Goal: Contribute content: Contribute content

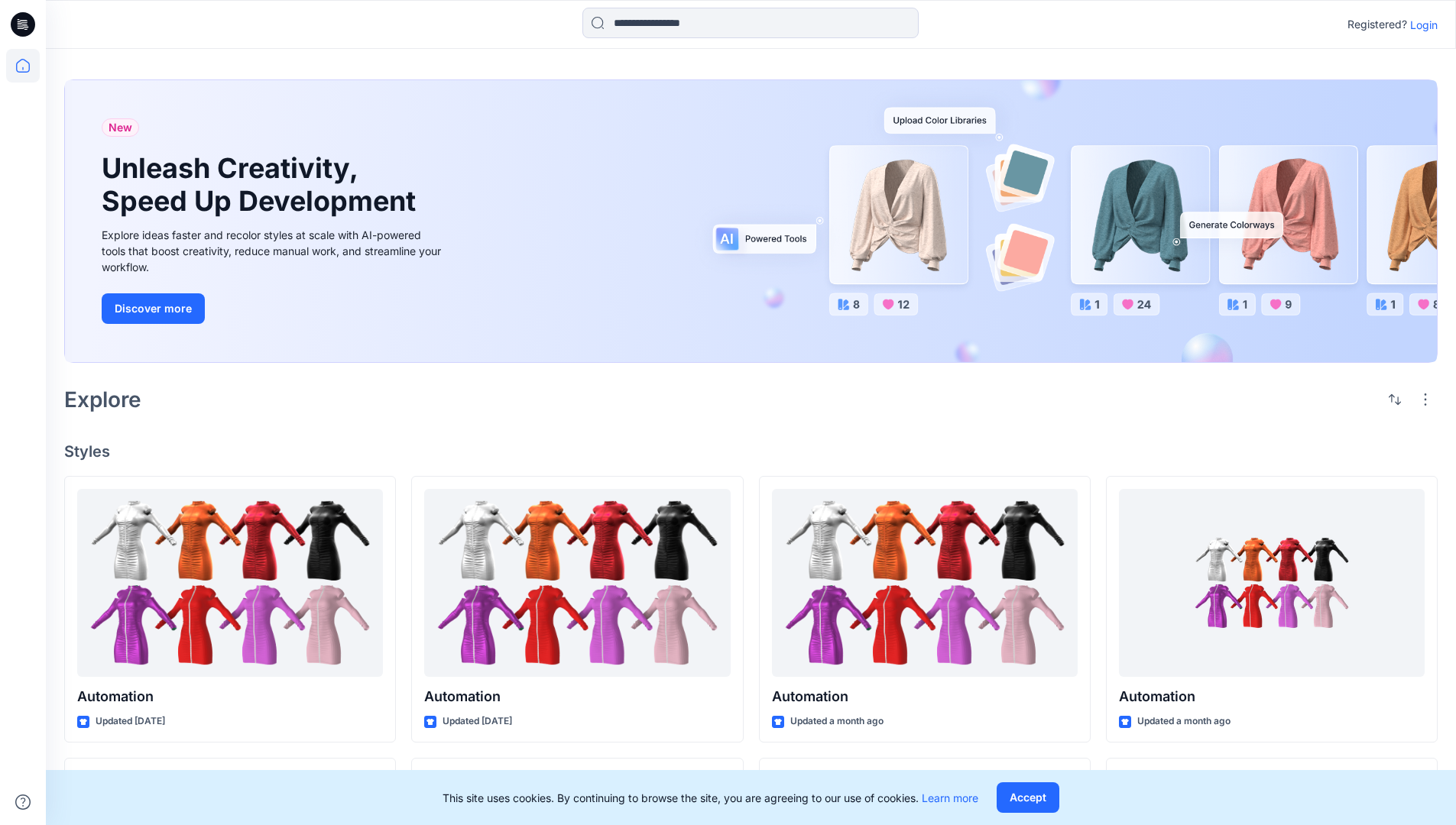
click at [1420, 24] on p "Login" at bounding box center [1424, 25] width 27 height 16
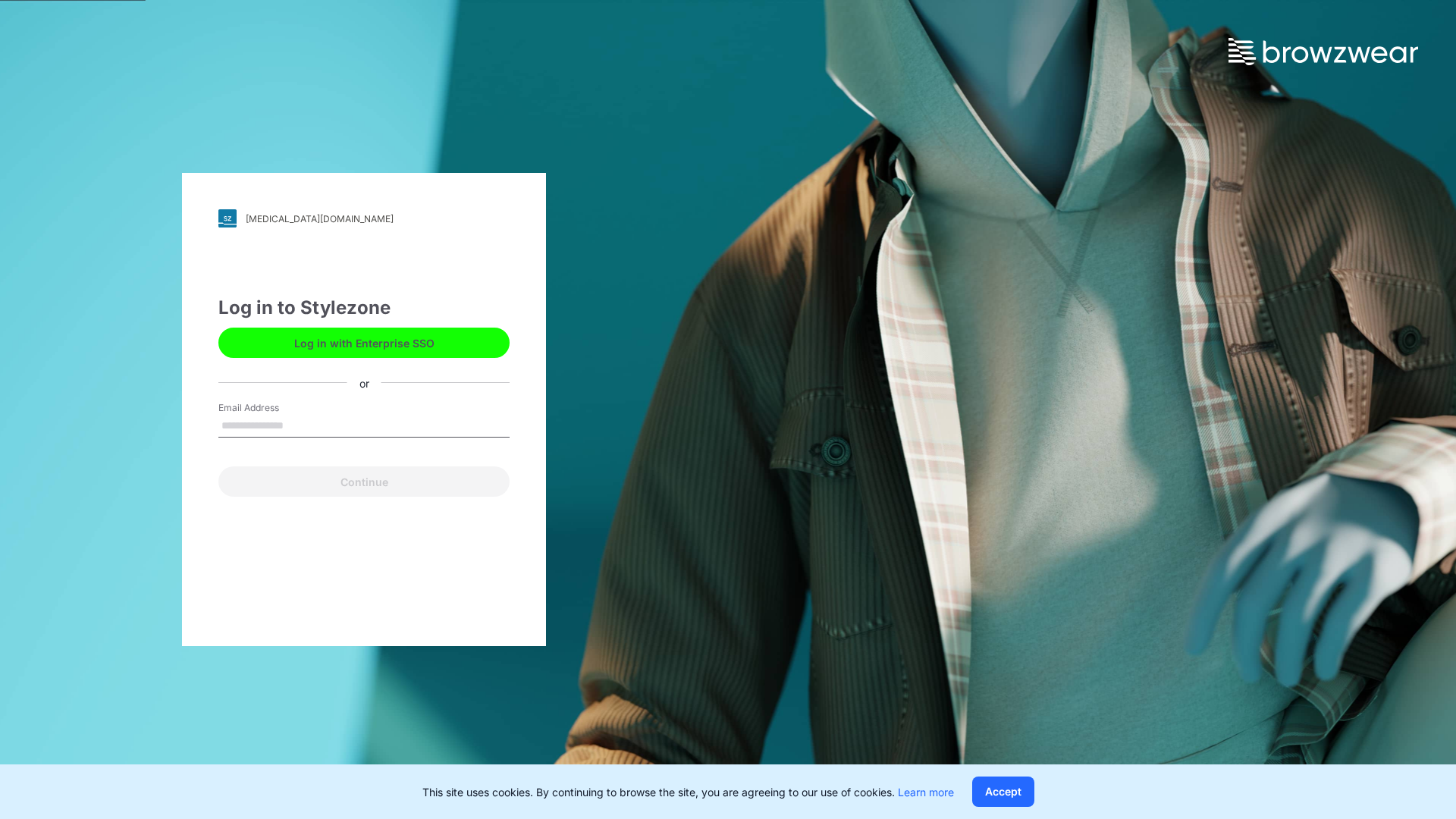
click at [300, 425] on input "Email Address" at bounding box center [363, 426] width 291 height 22
type input "**********"
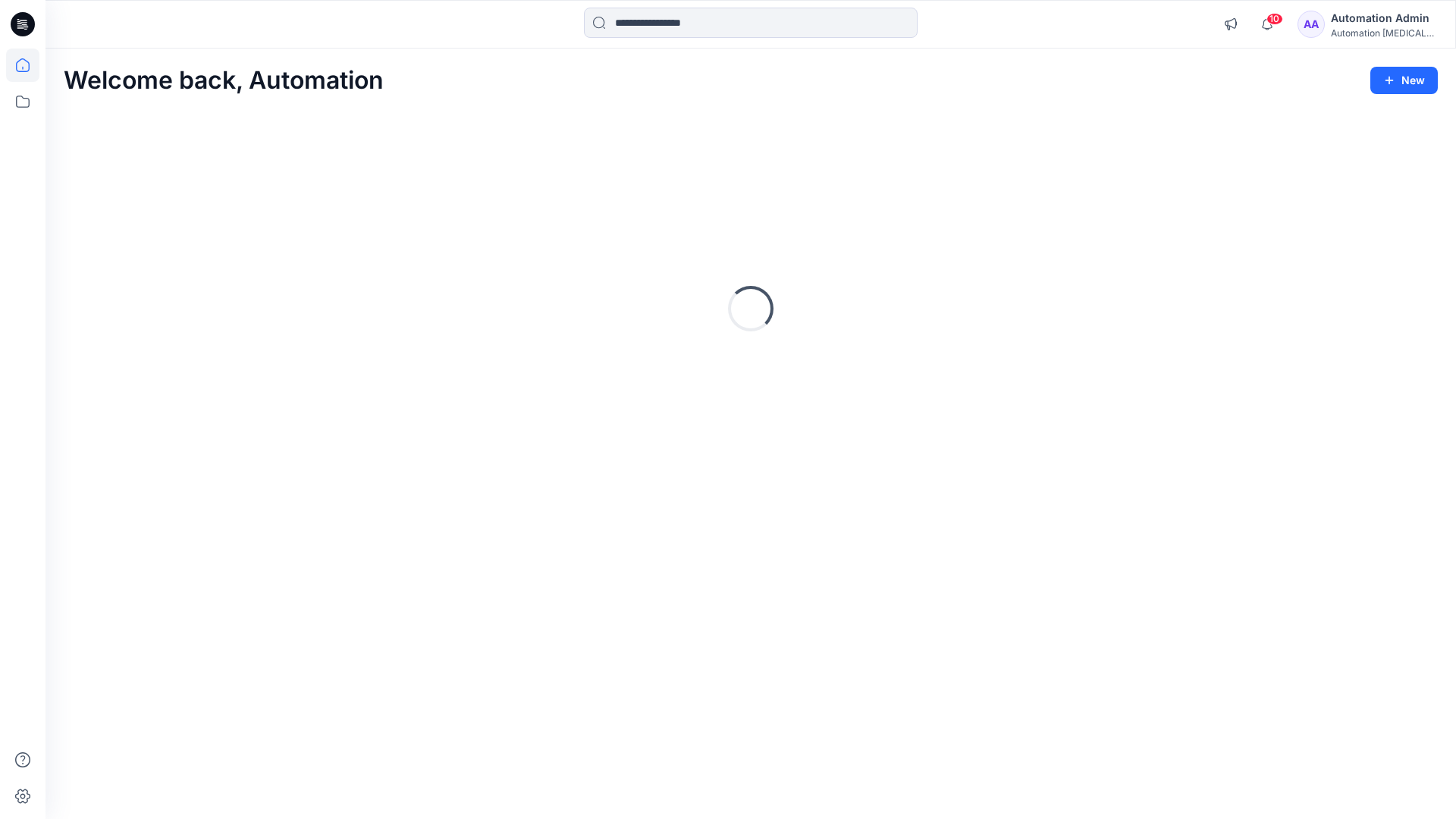
click at [29, 65] on icon at bounding box center [22, 65] width 14 height 14
click at [1413, 87] on button "New" at bounding box center [1404, 80] width 67 height 27
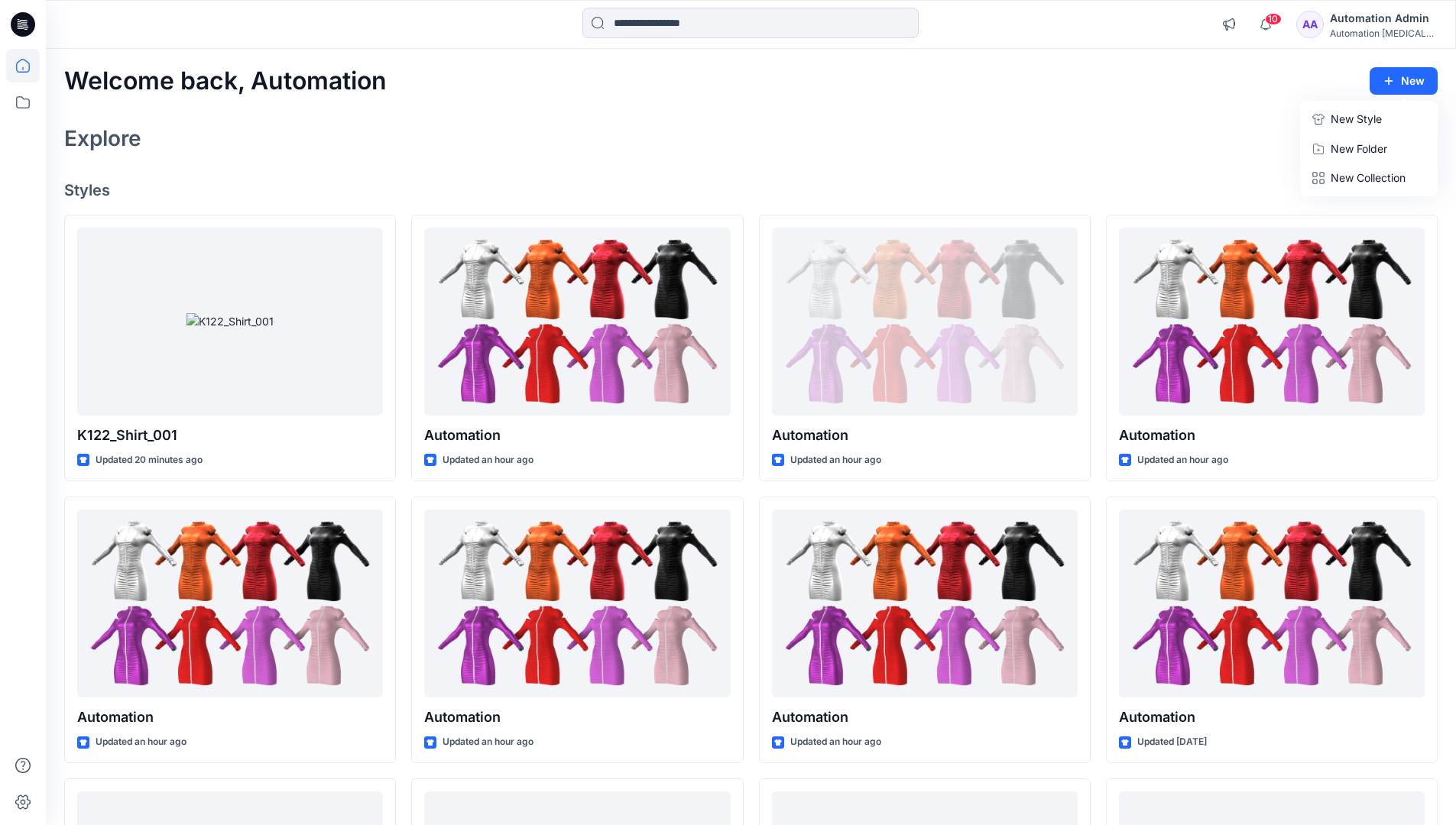
click at [1343, 117] on p "New Style" at bounding box center [1356, 119] width 51 height 19
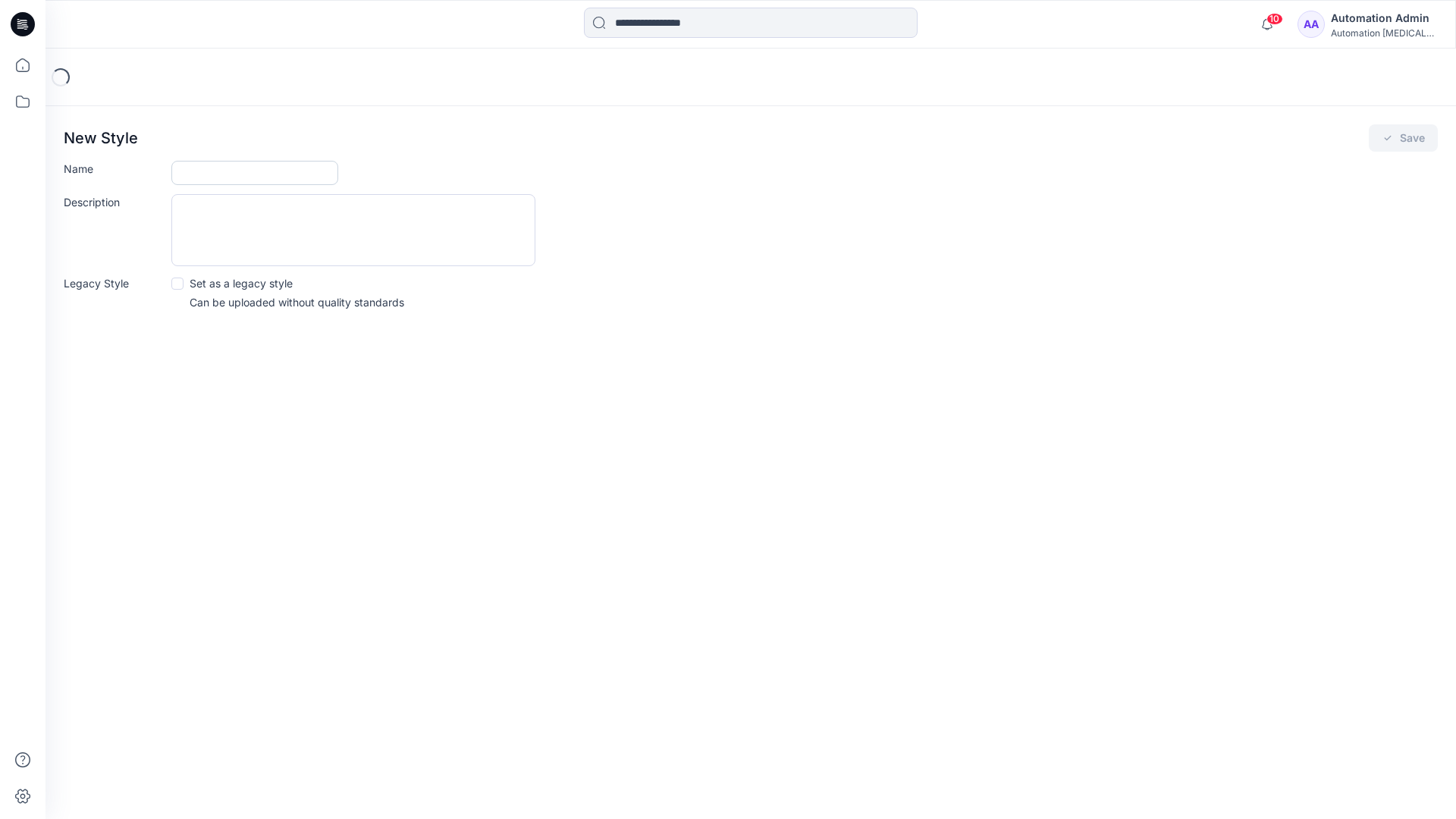
click at [226, 167] on input "Name" at bounding box center [255, 173] width 167 height 24
type input "**********"
click at [1399, 140] on button "Save" at bounding box center [1403, 138] width 69 height 27
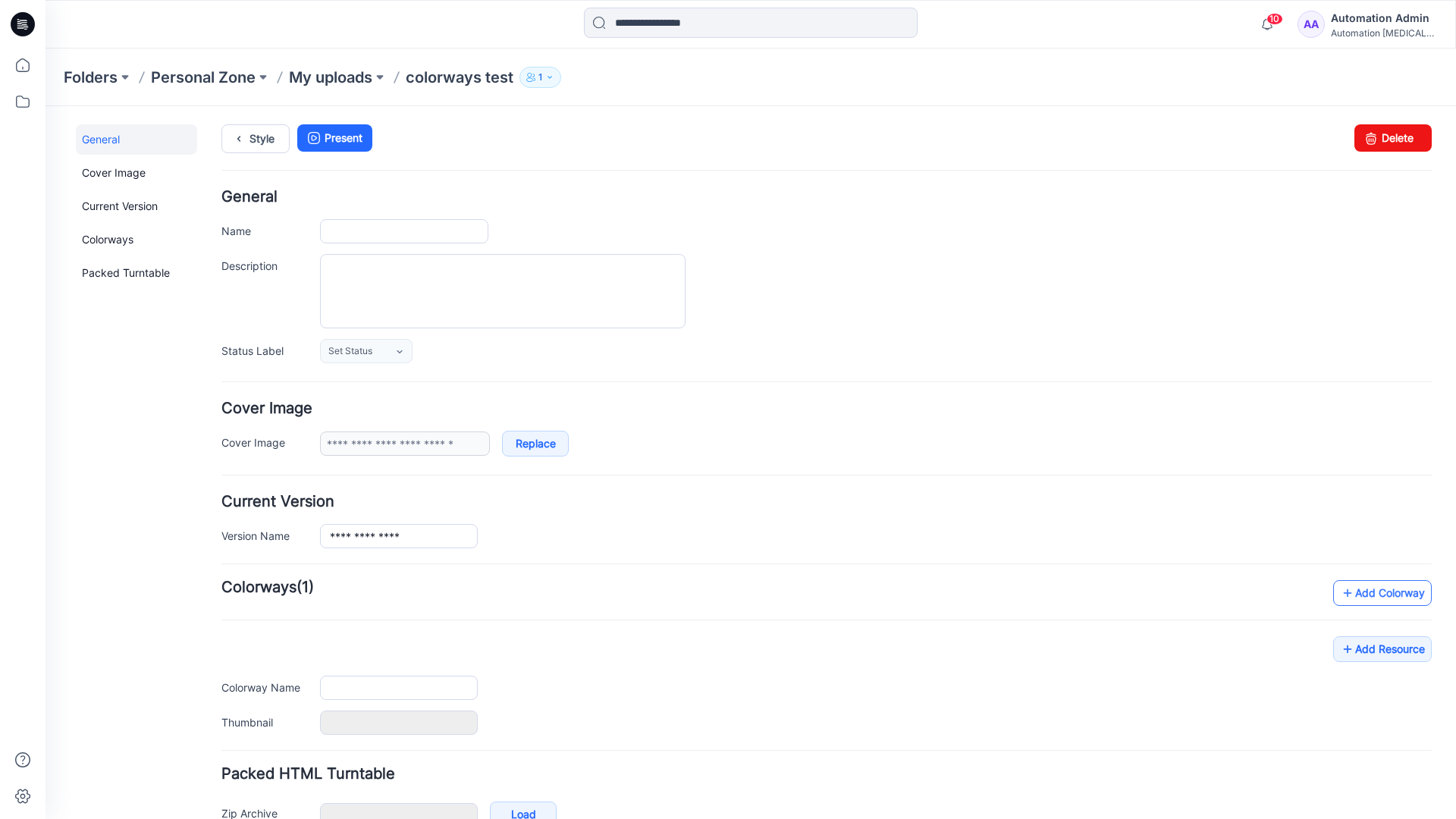
click at [1361, 598] on link "Add Colorway" at bounding box center [1382, 594] width 99 height 26
type input "**********"
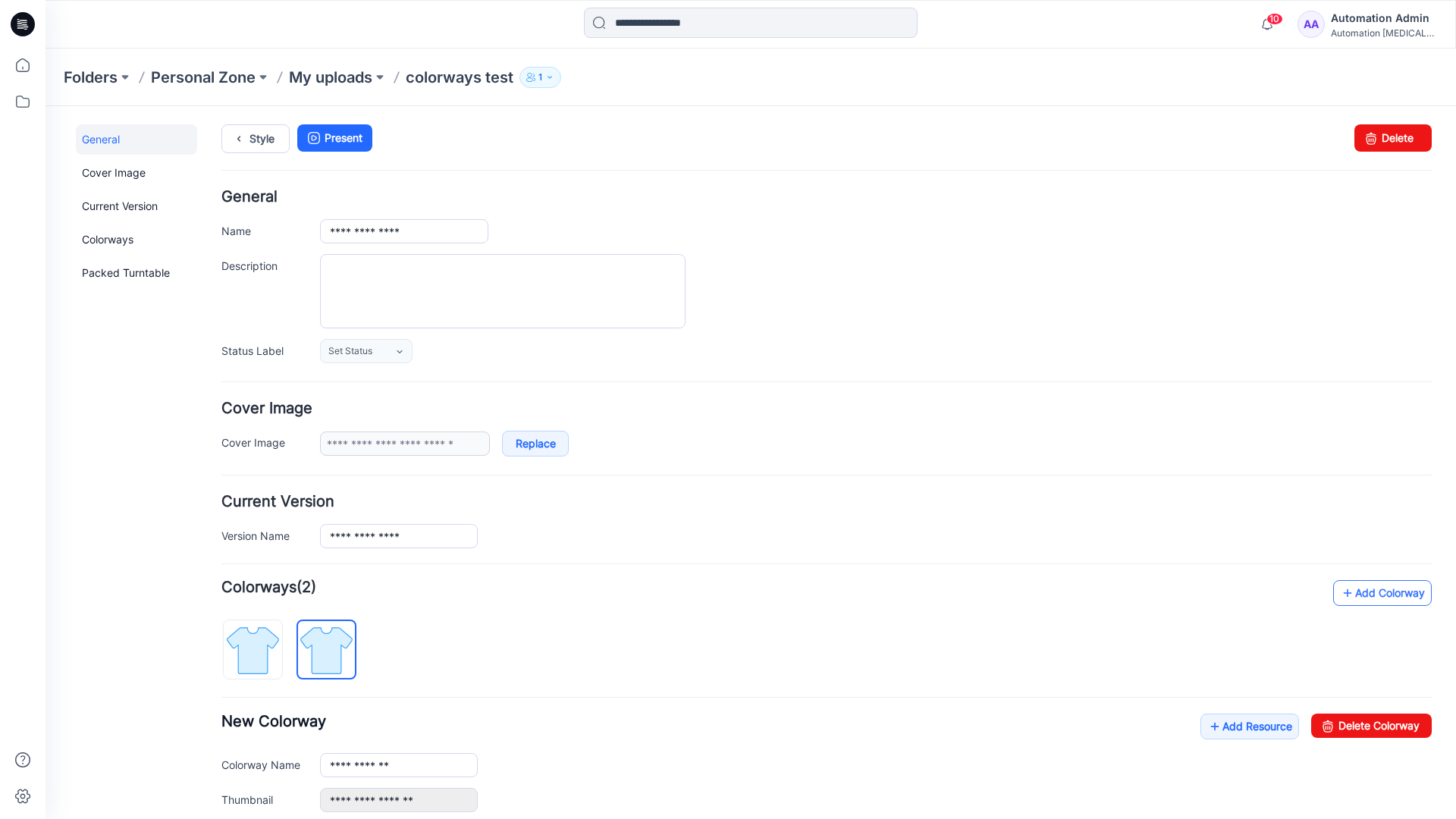
click at [1359, 594] on link "Add Colorway" at bounding box center [1382, 594] width 99 height 26
type input "**********"
click at [338, 649] on img at bounding box center [326, 651] width 57 height 57
click at [377, 768] on input "**********" at bounding box center [398, 765] width 158 height 24
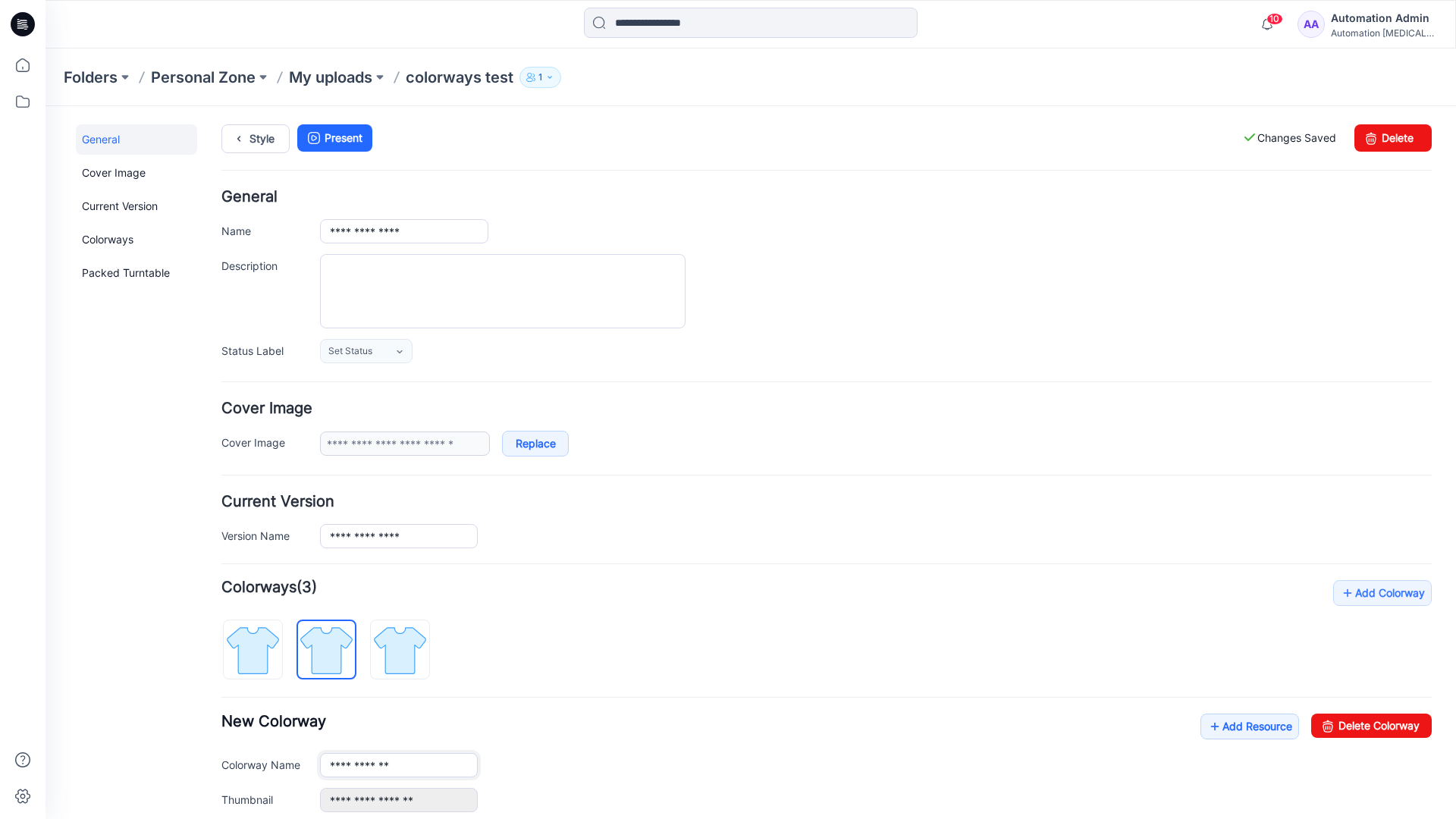
click at [398, 764] on input "**********" at bounding box center [398, 765] width 158 height 24
type input "*"
click at [269, 639] on img at bounding box center [253, 651] width 57 height 57
click at [1241, 729] on link "Add Resource" at bounding box center [1249, 727] width 99 height 26
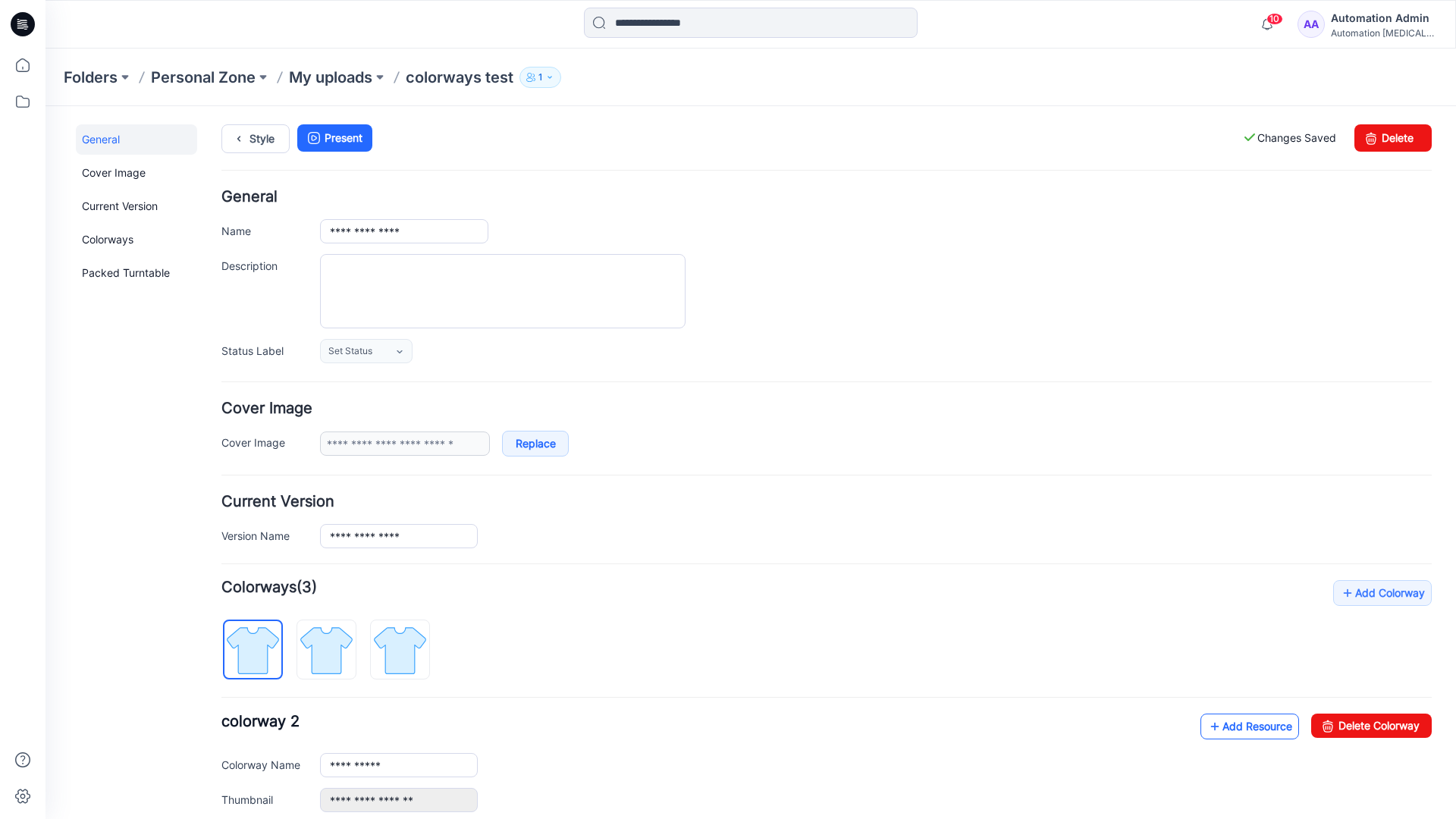
type input "**********"
click at [304, 801] on link at bounding box center [305, 800] width 12 height 12
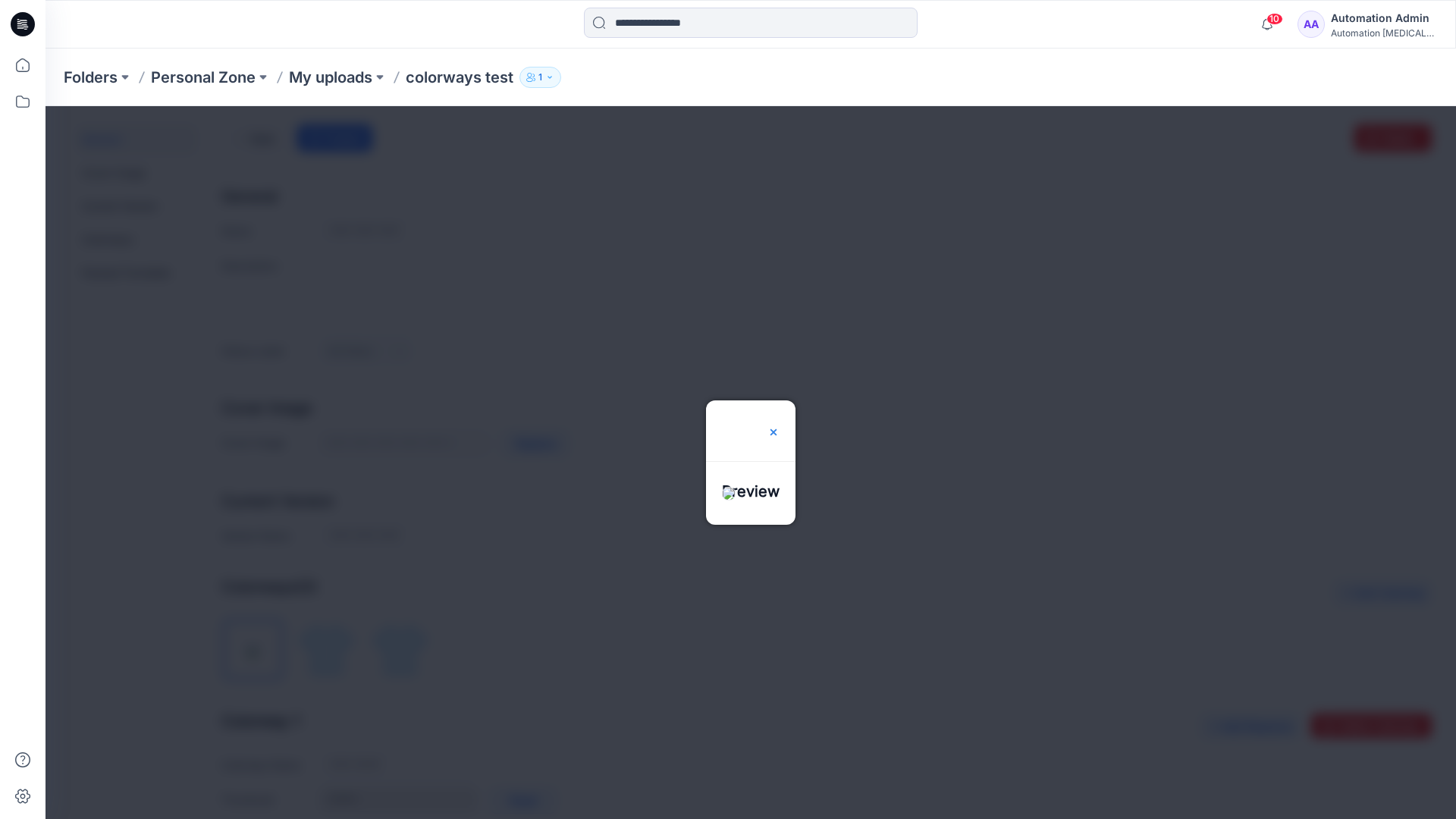
click at [779, 427] on img at bounding box center [773, 432] width 12 height 12
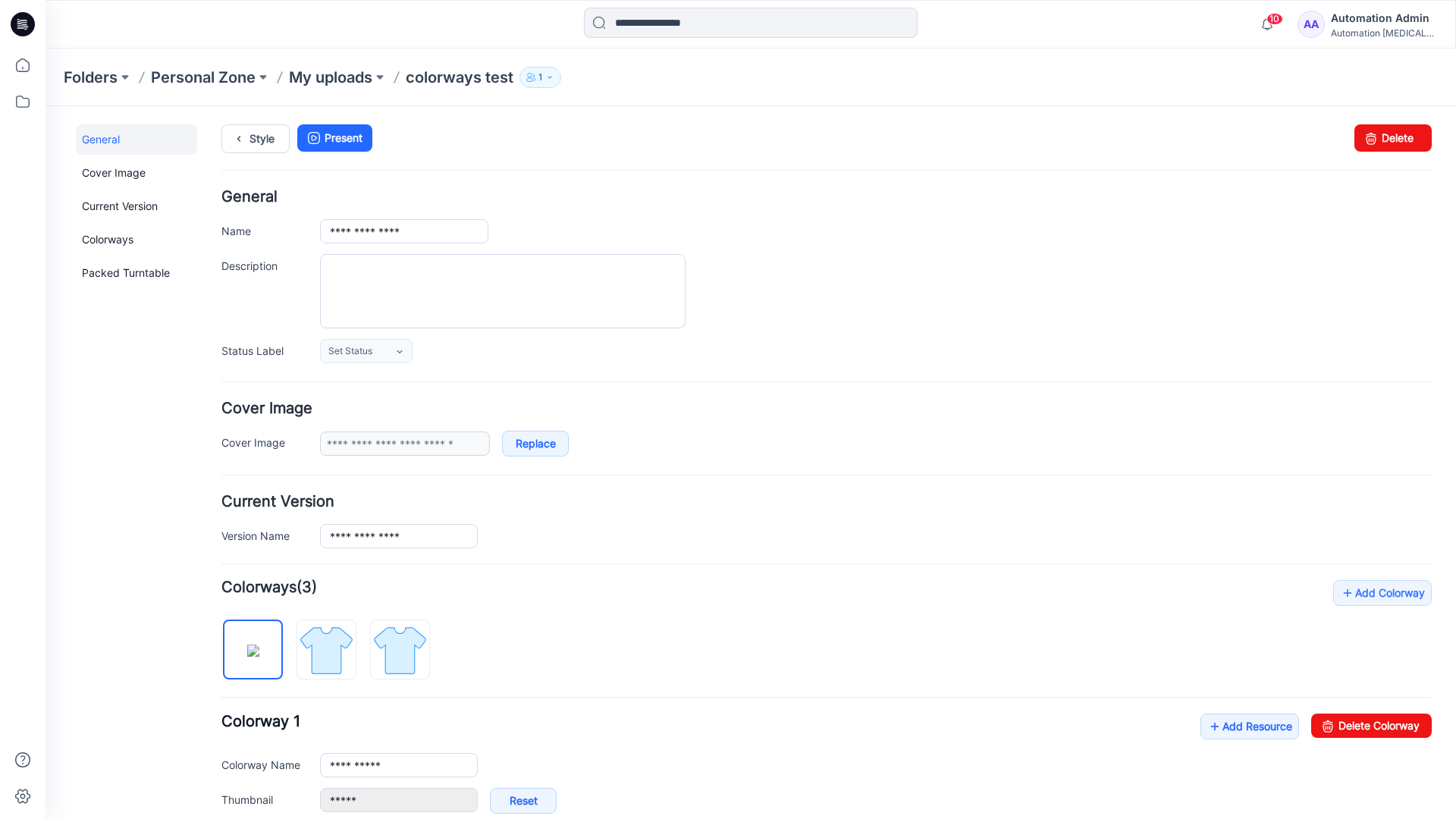
scroll to position [259, 0]
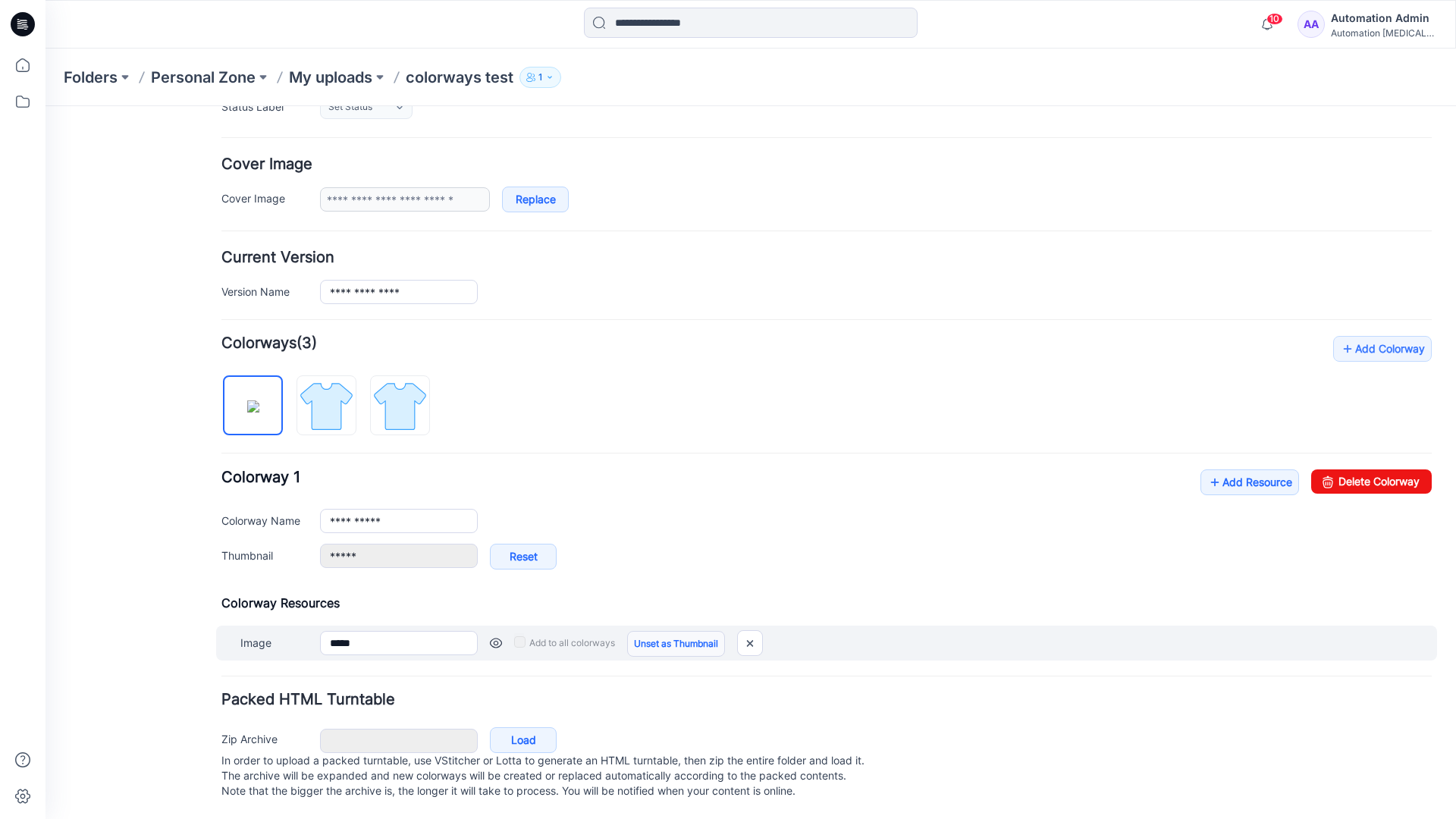
click at [670, 631] on link "Unset as Thumbnail" at bounding box center [676, 644] width 98 height 26
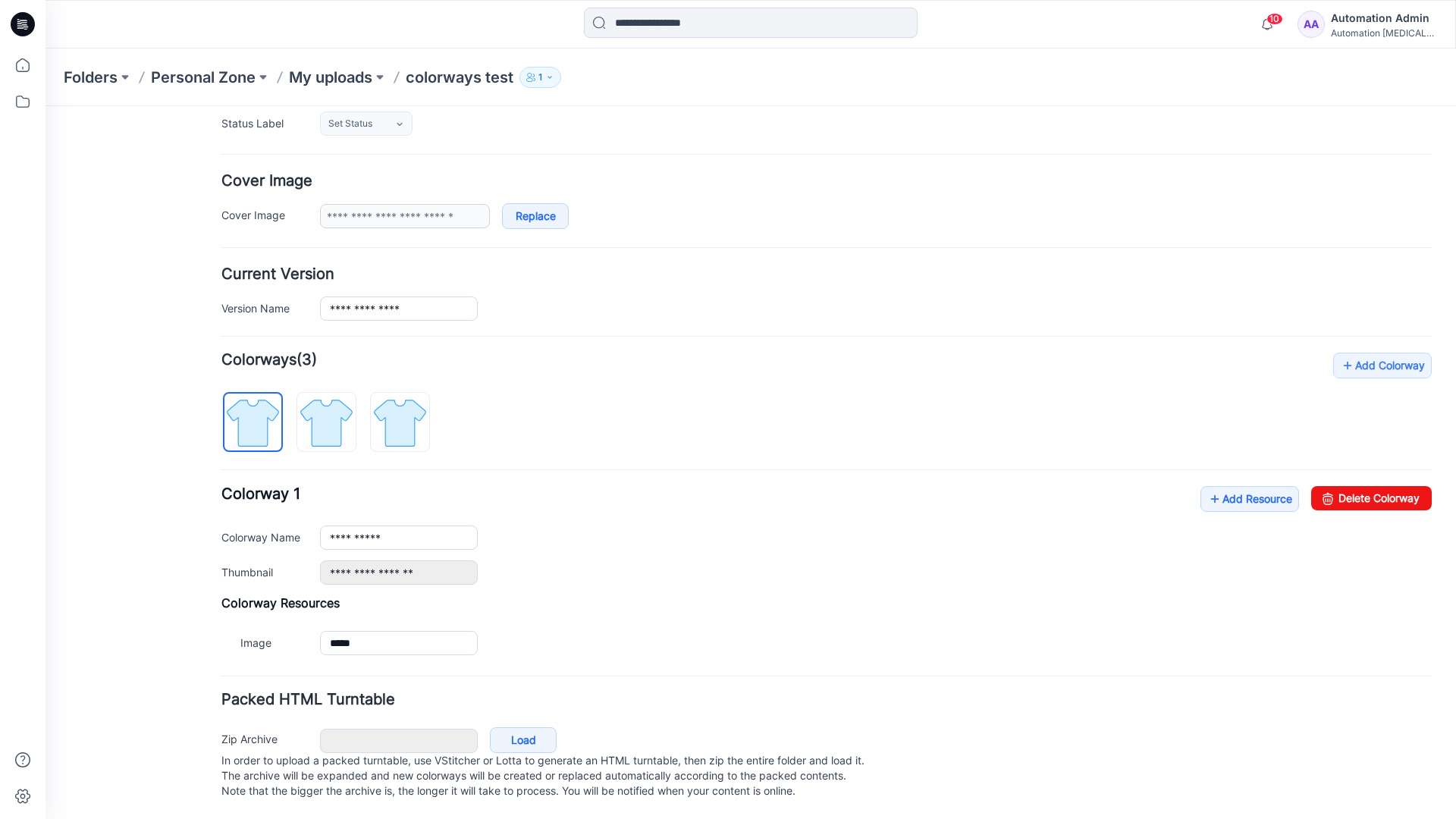
scroll to position [243, 0]
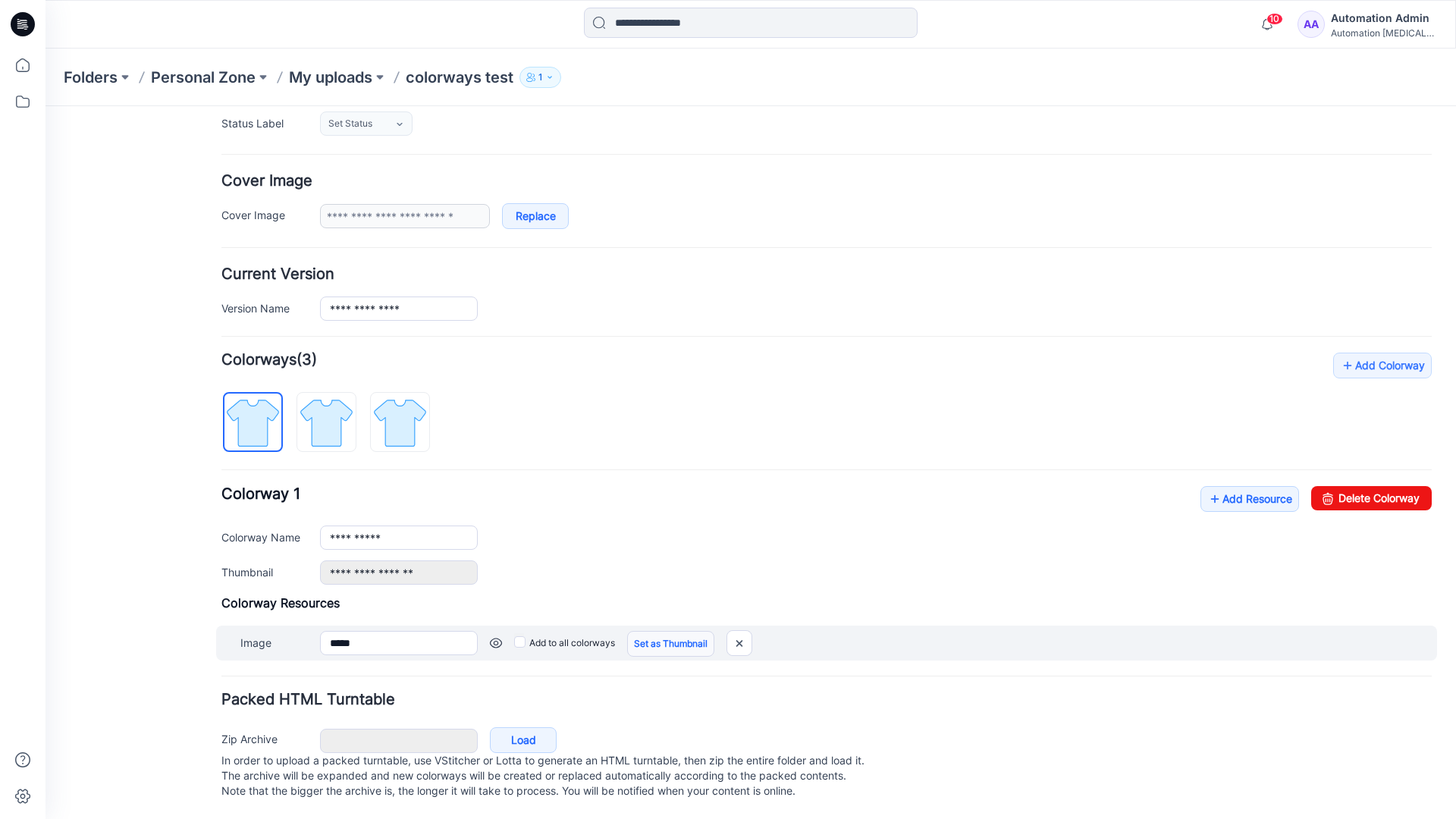
click at [648, 631] on link "Set as Thumbnail" at bounding box center [670, 644] width 87 height 26
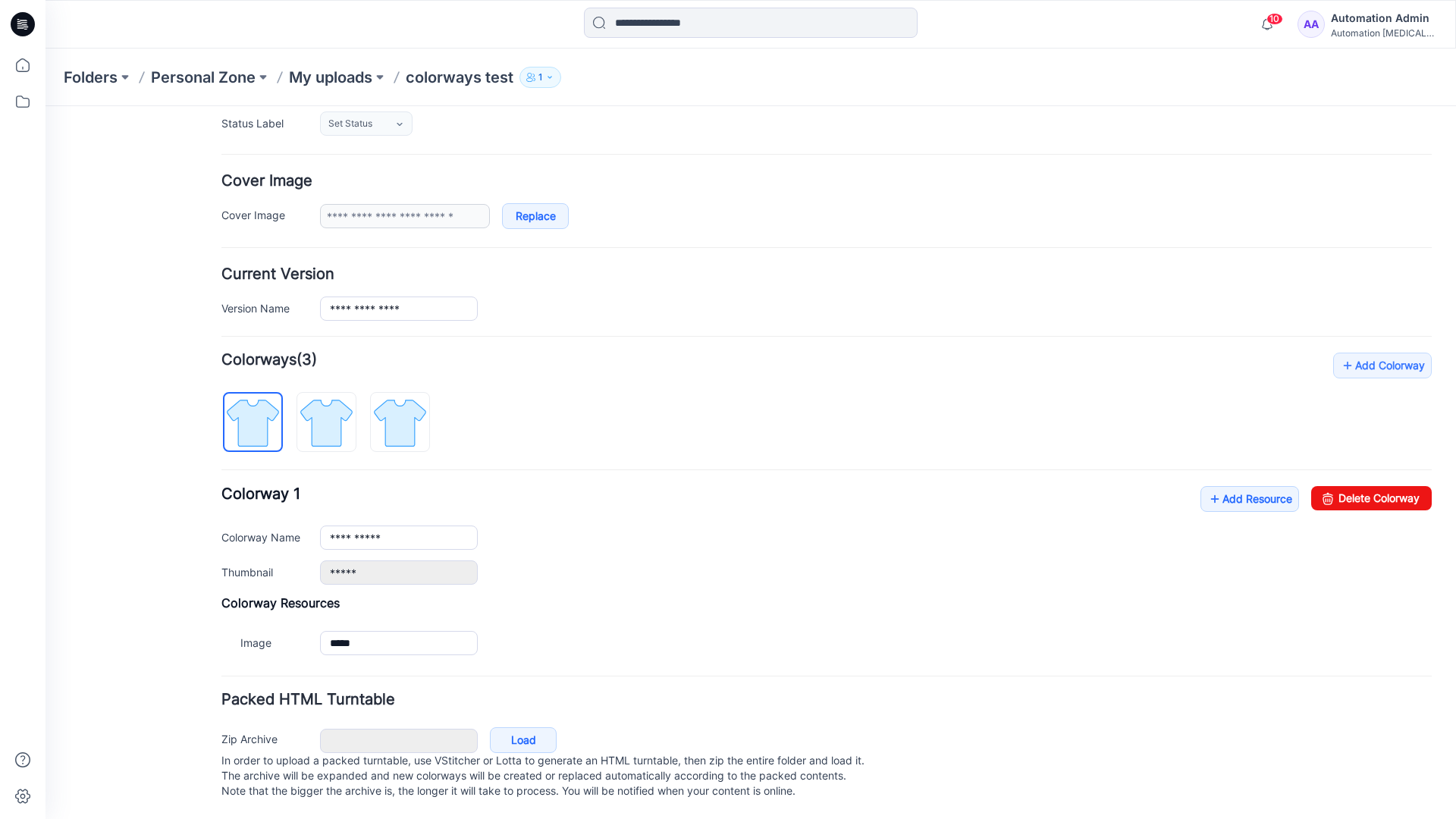
click at [46, 106] on link "Reset" at bounding box center [46, 106] width 0 height 0
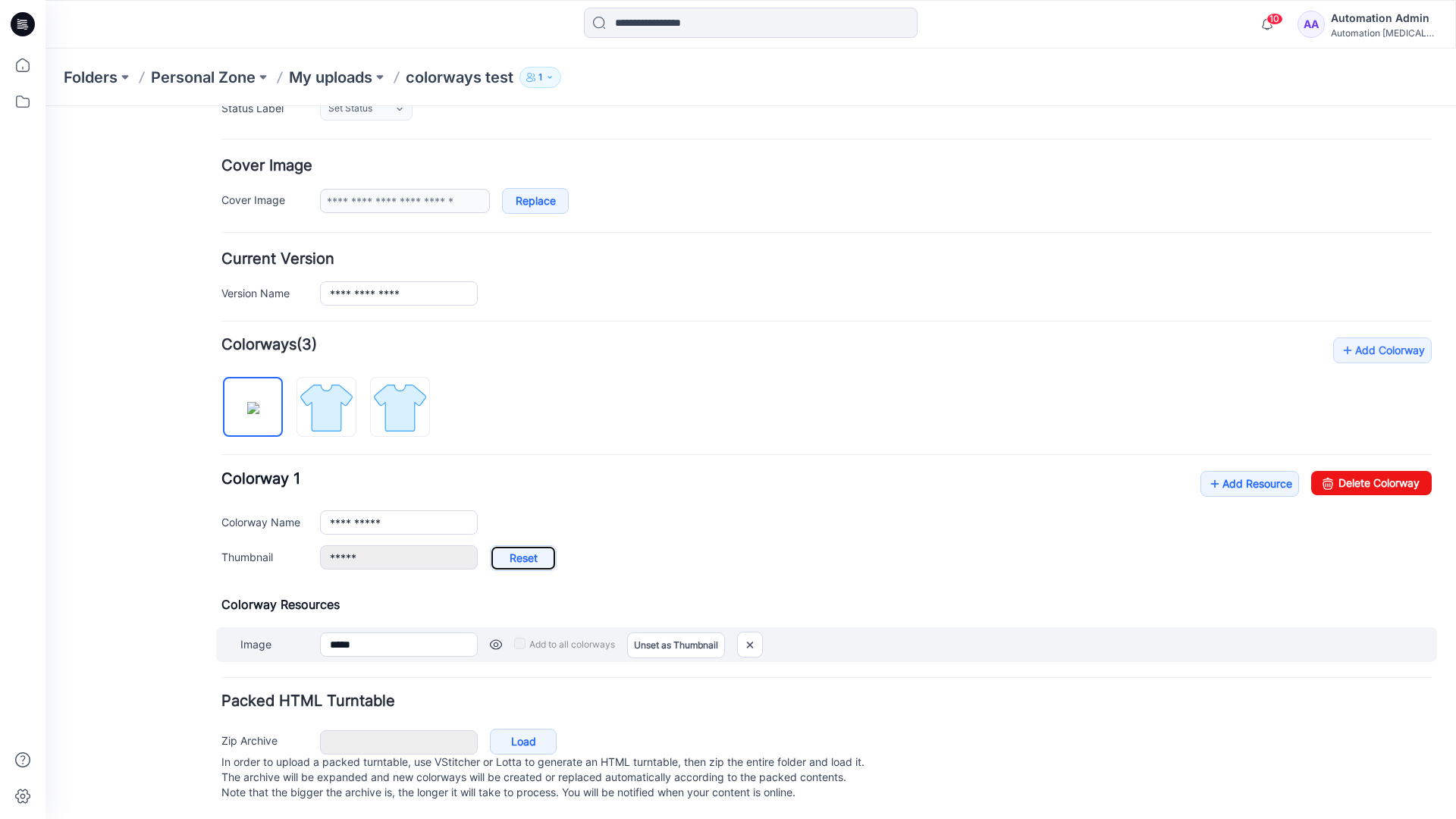
type input "**********"
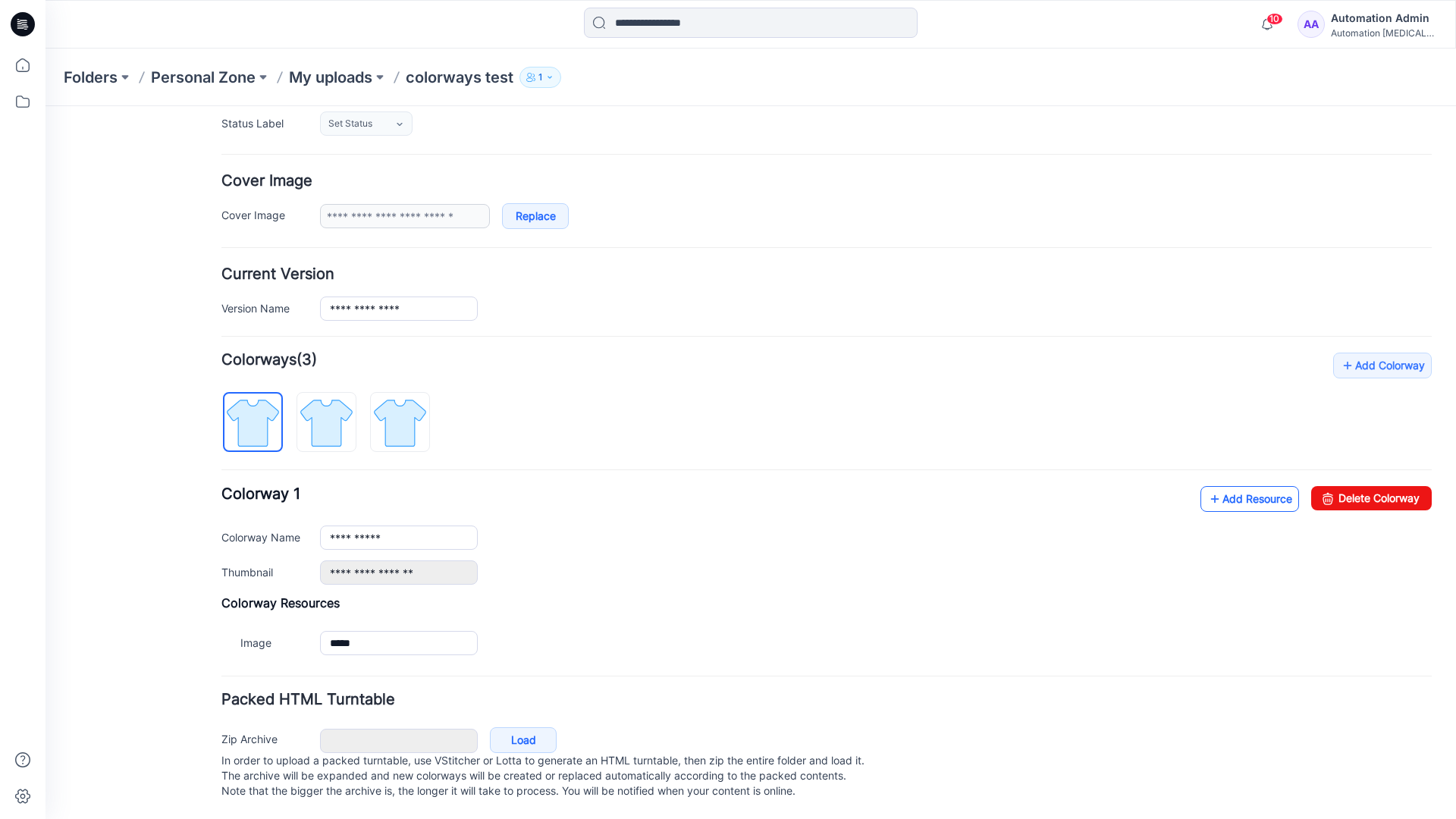
click at [1240, 486] on link "Add Resource" at bounding box center [1249, 499] width 99 height 26
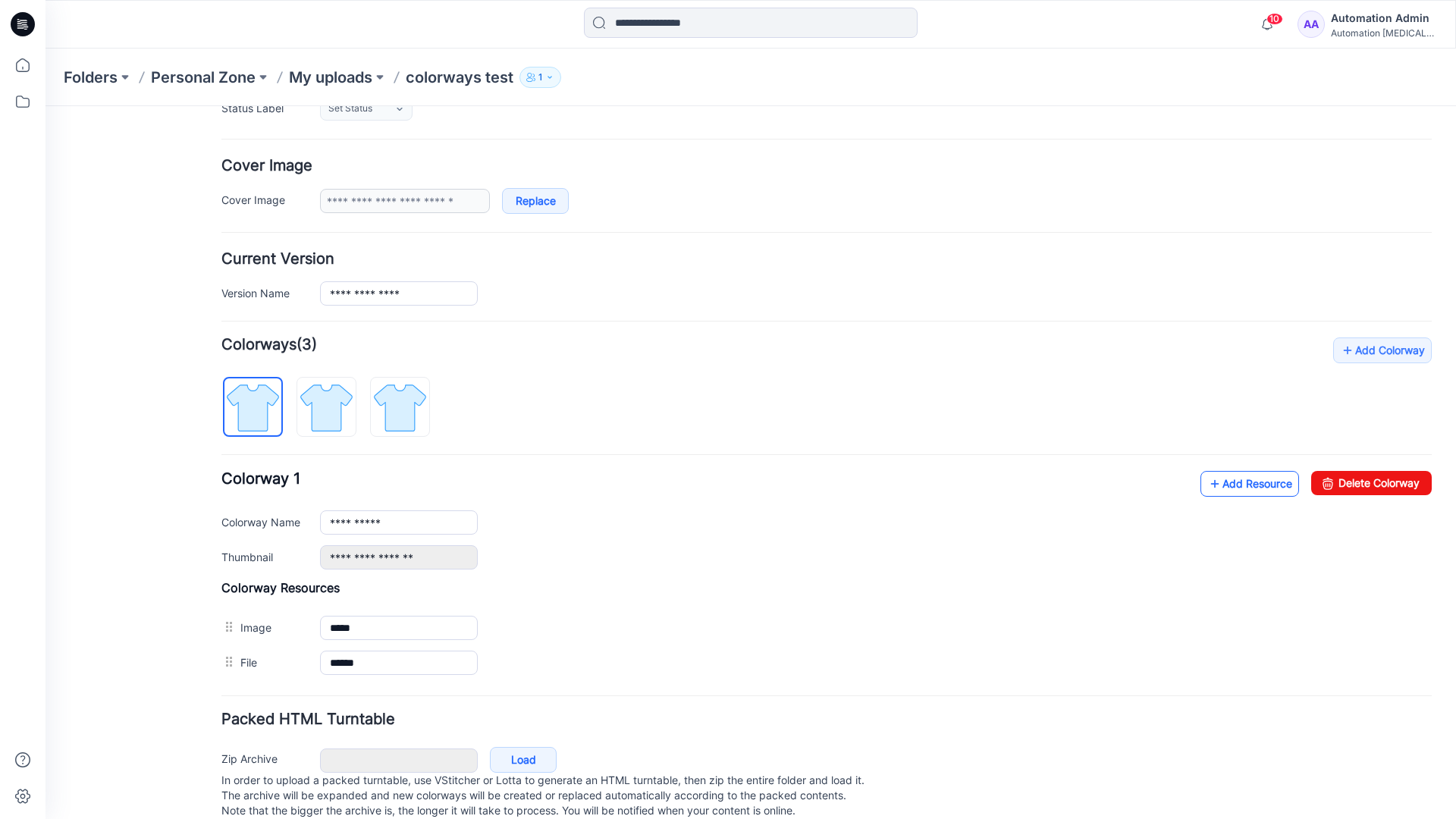
click at [1248, 484] on link "Add Resource" at bounding box center [1249, 484] width 99 height 26
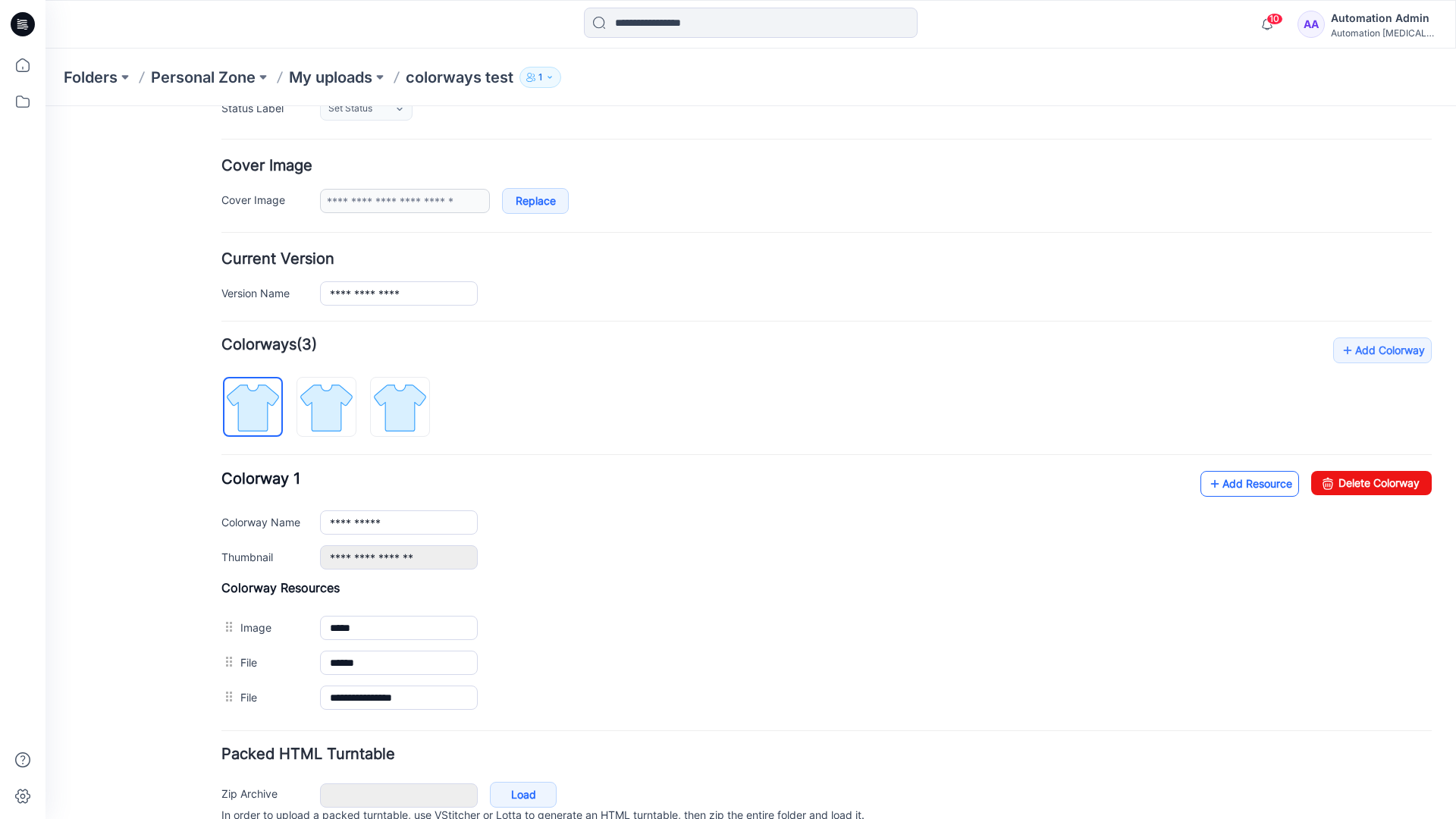
click at [1226, 484] on link "Add Resource" at bounding box center [1249, 484] width 99 height 26
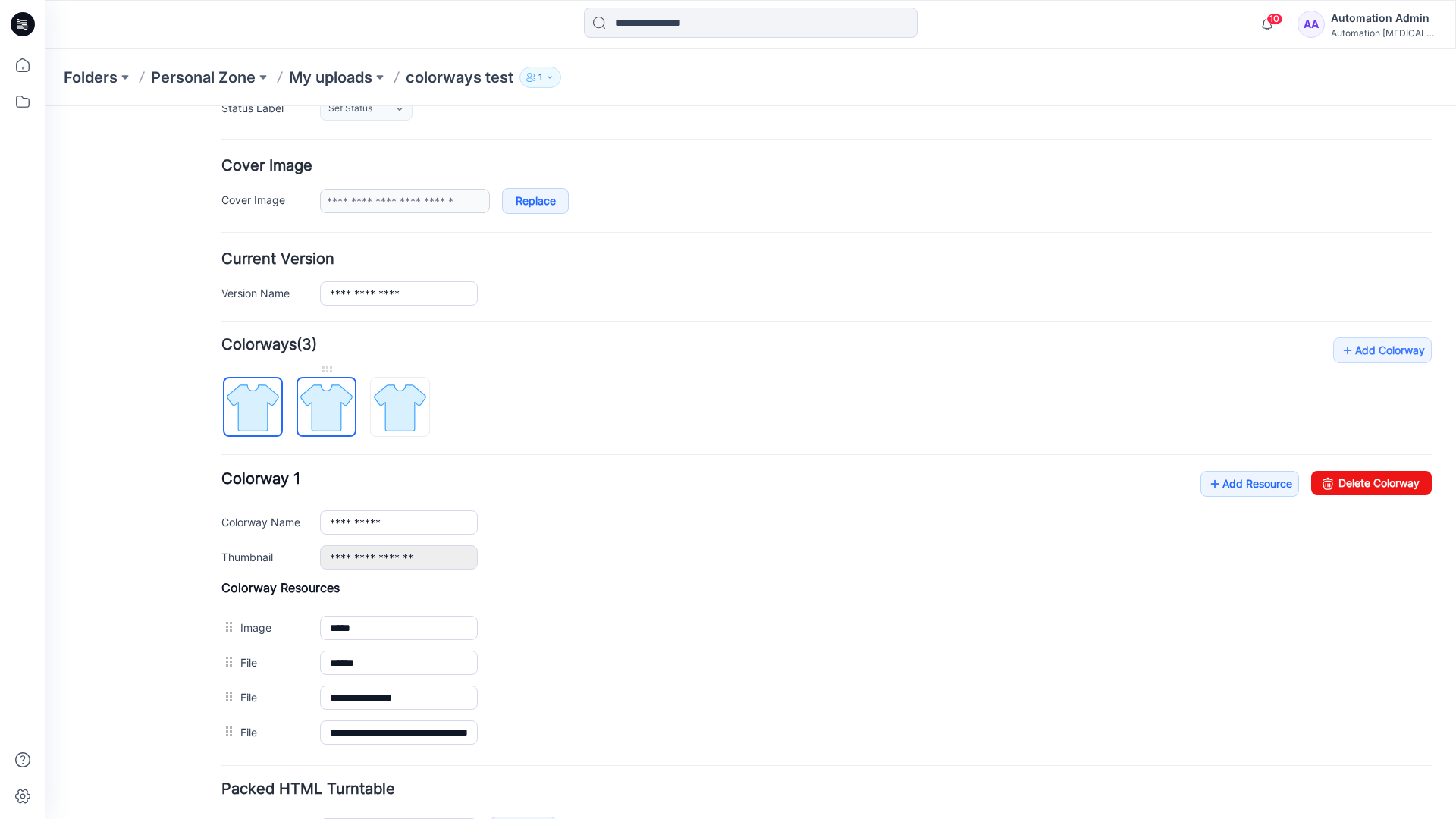
click at [341, 421] on img at bounding box center [326, 407] width 57 height 57
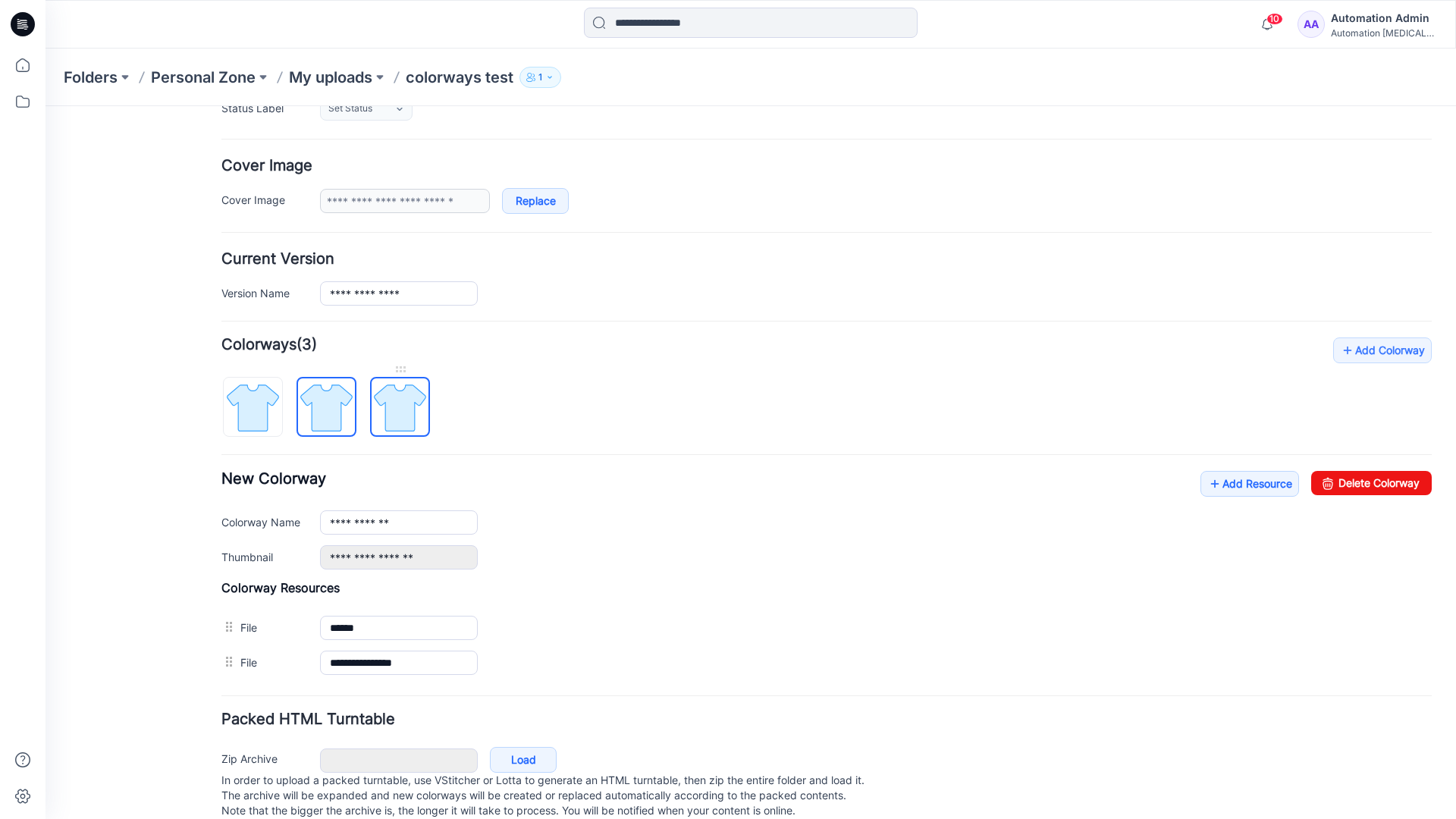
click at [418, 424] on img at bounding box center [399, 407] width 57 height 57
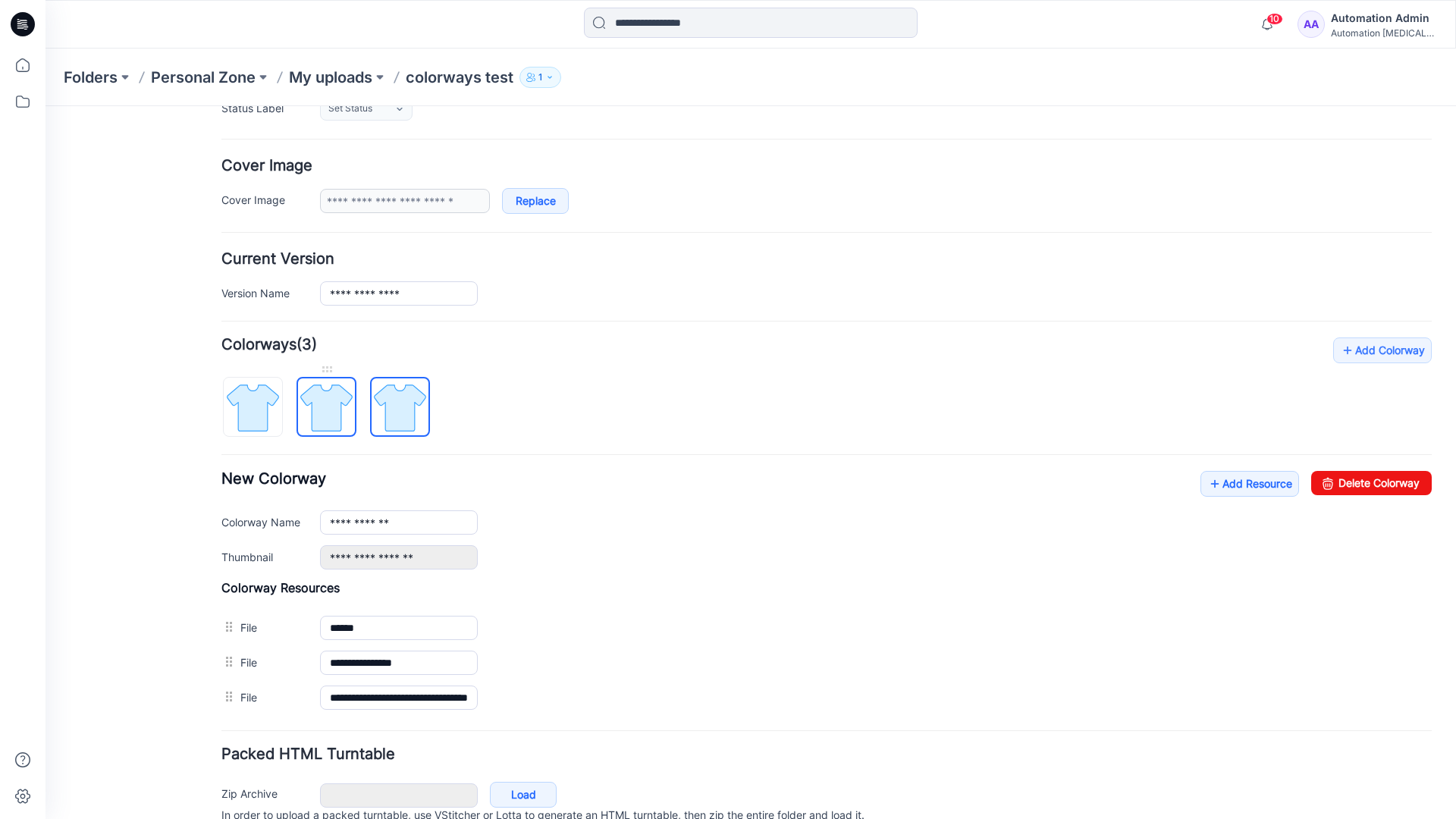
click at [342, 421] on img at bounding box center [326, 407] width 57 height 57
click at [273, 424] on img at bounding box center [253, 407] width 57 height 57
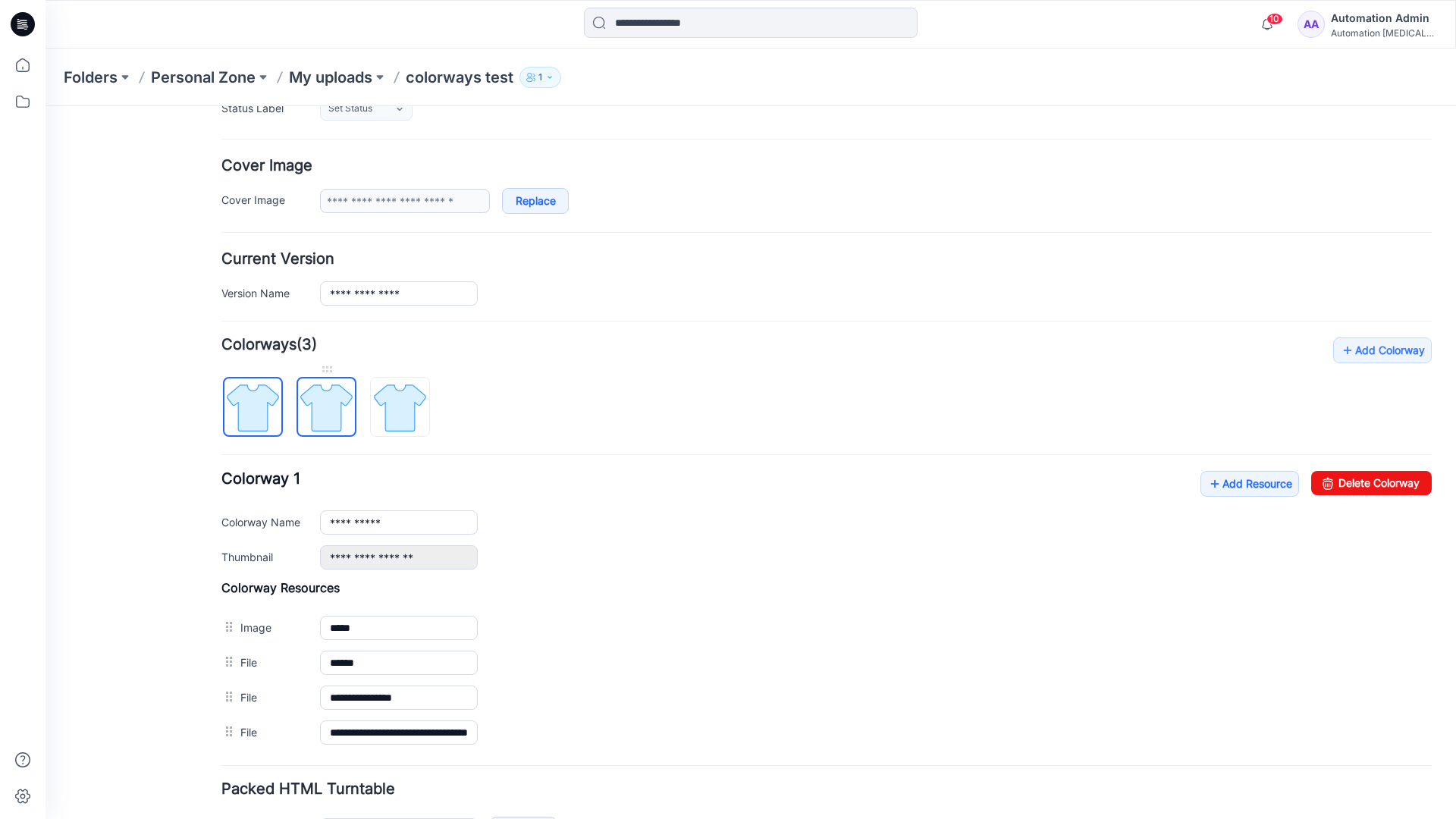
click at [320, 406] on img at bounding box center [326, 407] width 57 height 57
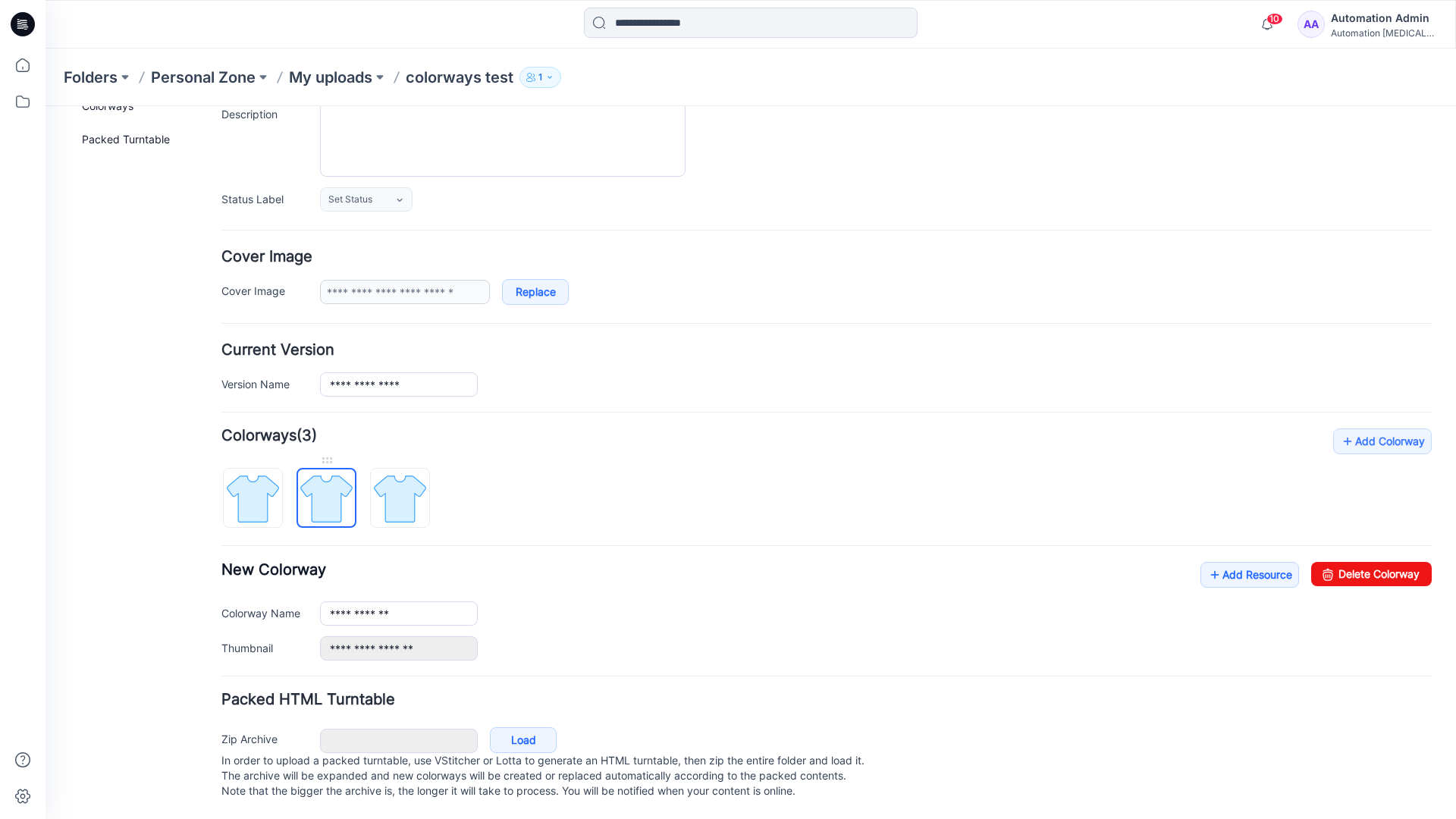
scroll to position [167, 0]
click at [399, 483] on img at bounding box center [399, 498] width 57 height 57
click at [321, 483] on img at bounding box center [326, 498] width 57 height 57
click at [393, 483] on img at bounding box center [399, 498] width 57 height 57
click at [326, 488] on img at bounding box center [326, 498] width 57 height 57
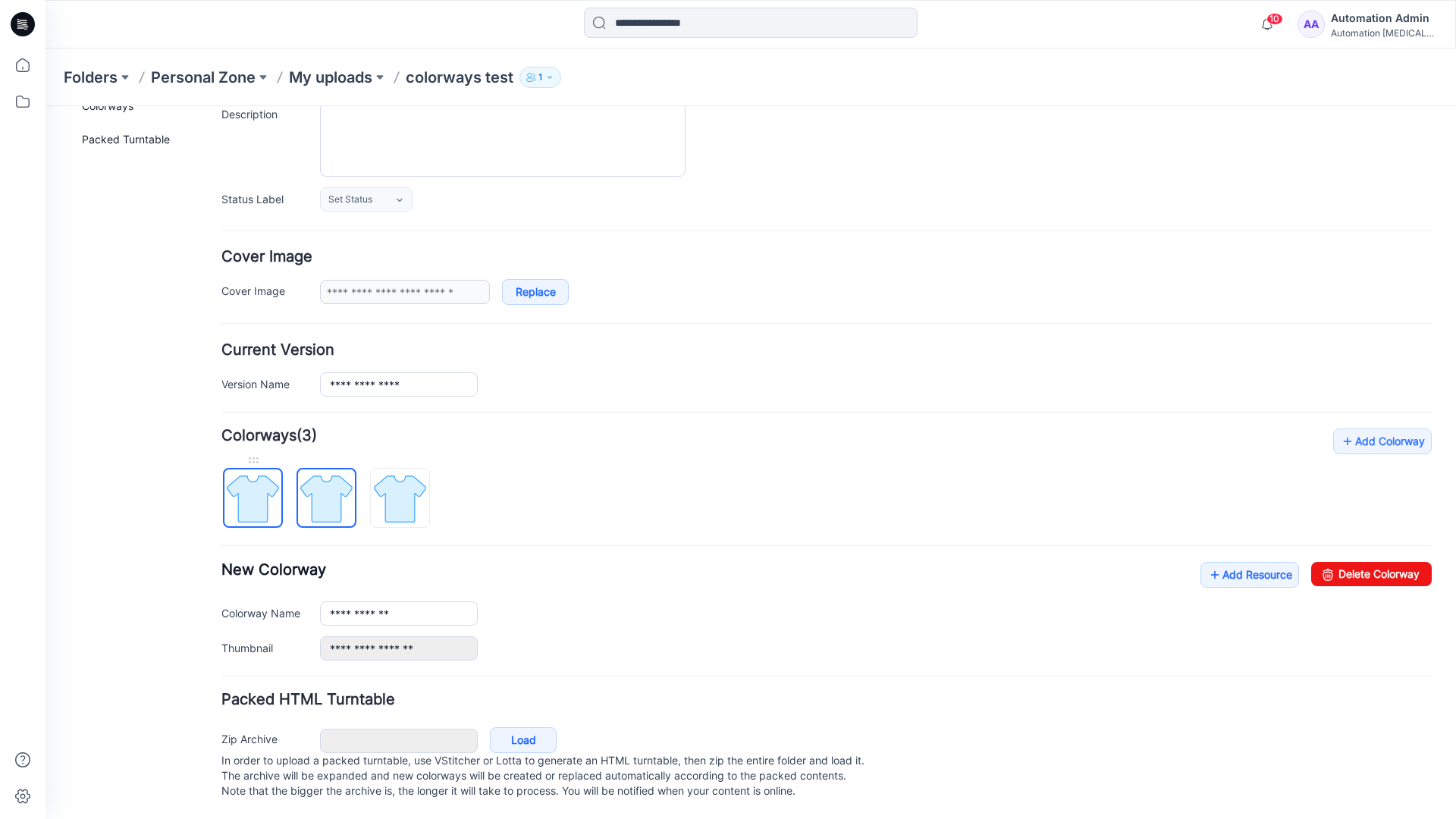
click at [263, 491] on img at bounding box center [253, 498] width 57 height 57
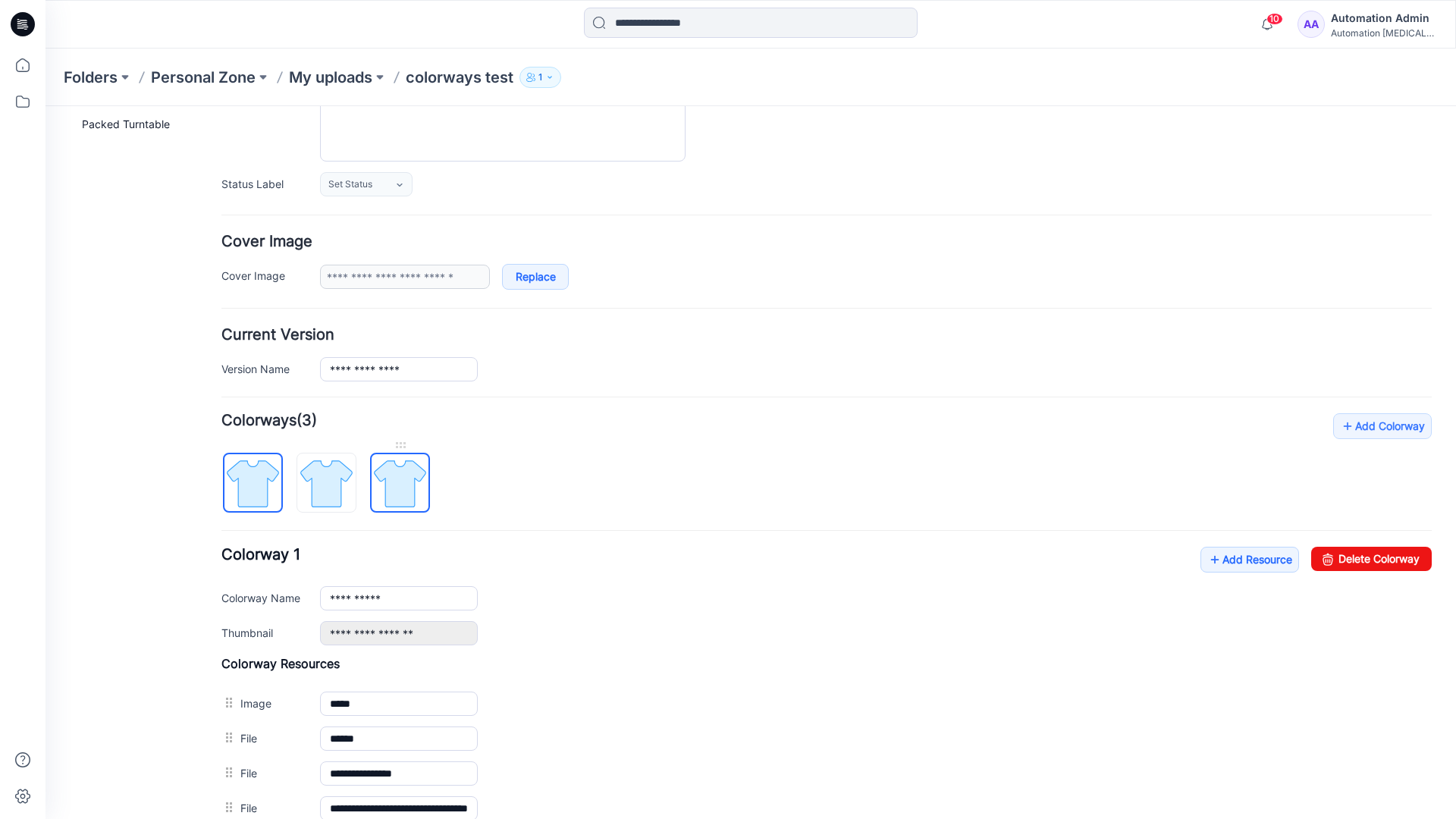
click at [398, 483] on img at bounding box center [399, 483] width 57 height 57
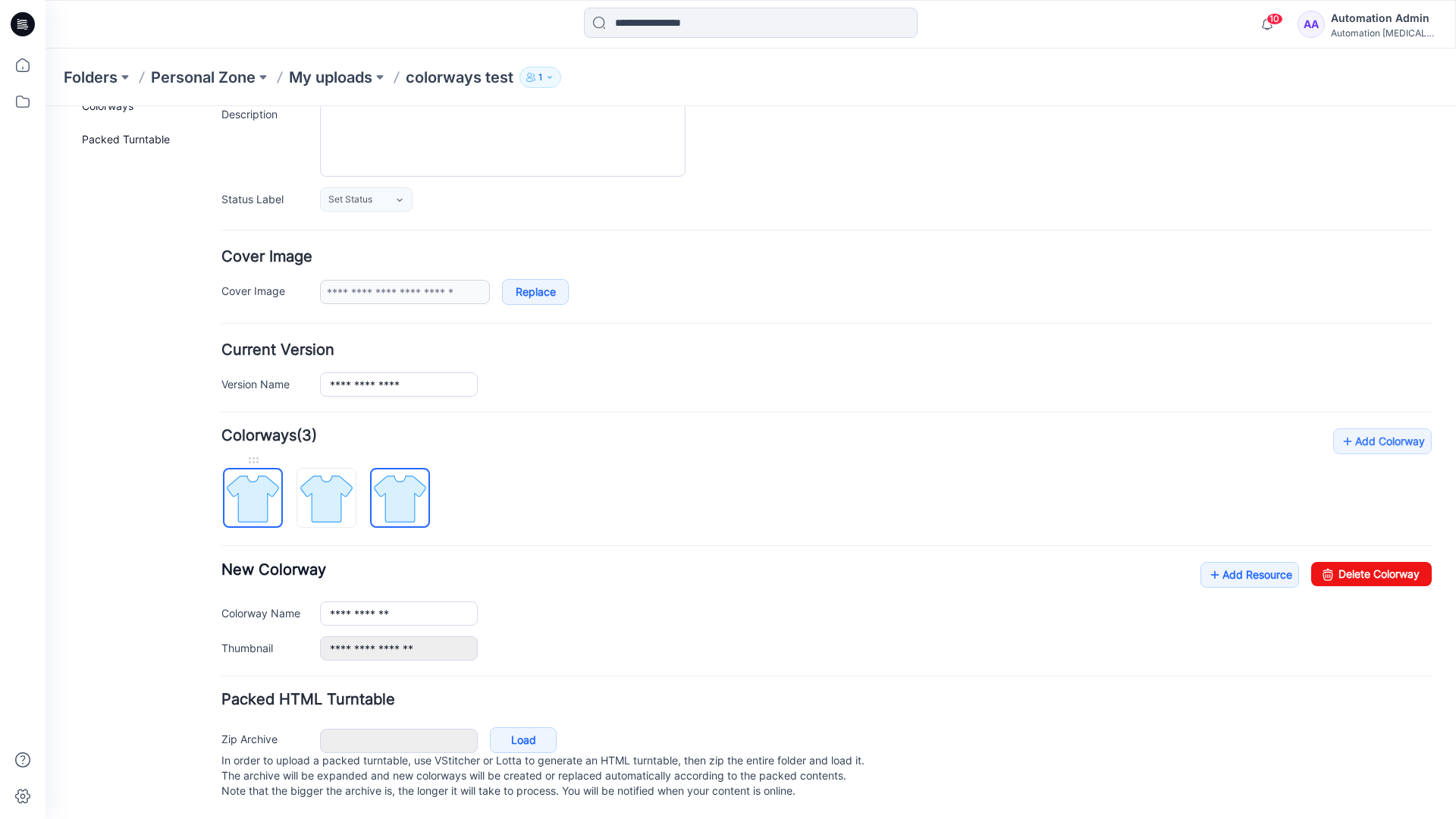
click at [269, 483] on img at bounding box center [253, 498] width 57 height 57
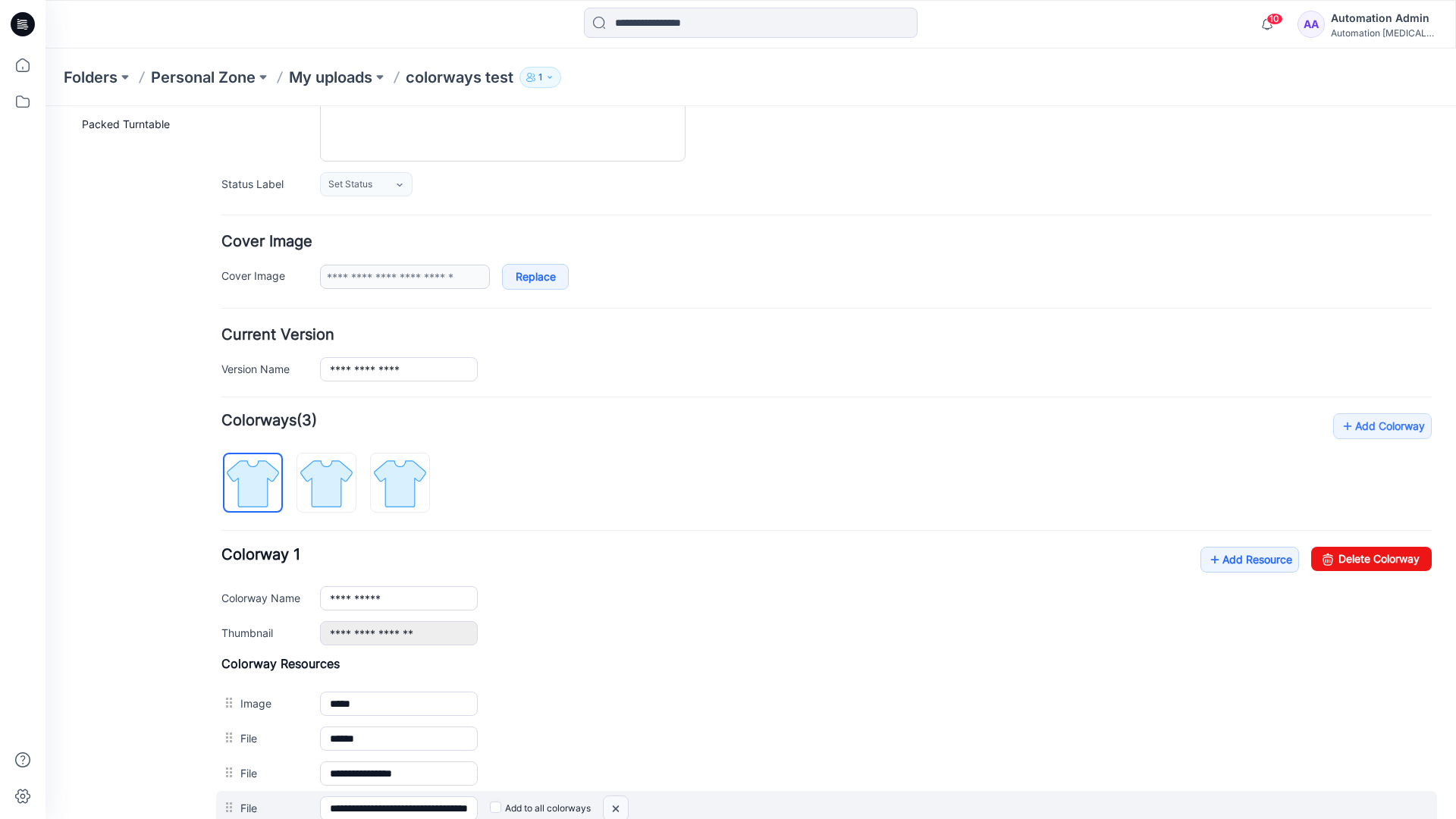
click at [619, 809] on img at bounding box center [616, 809] width 24 height 25
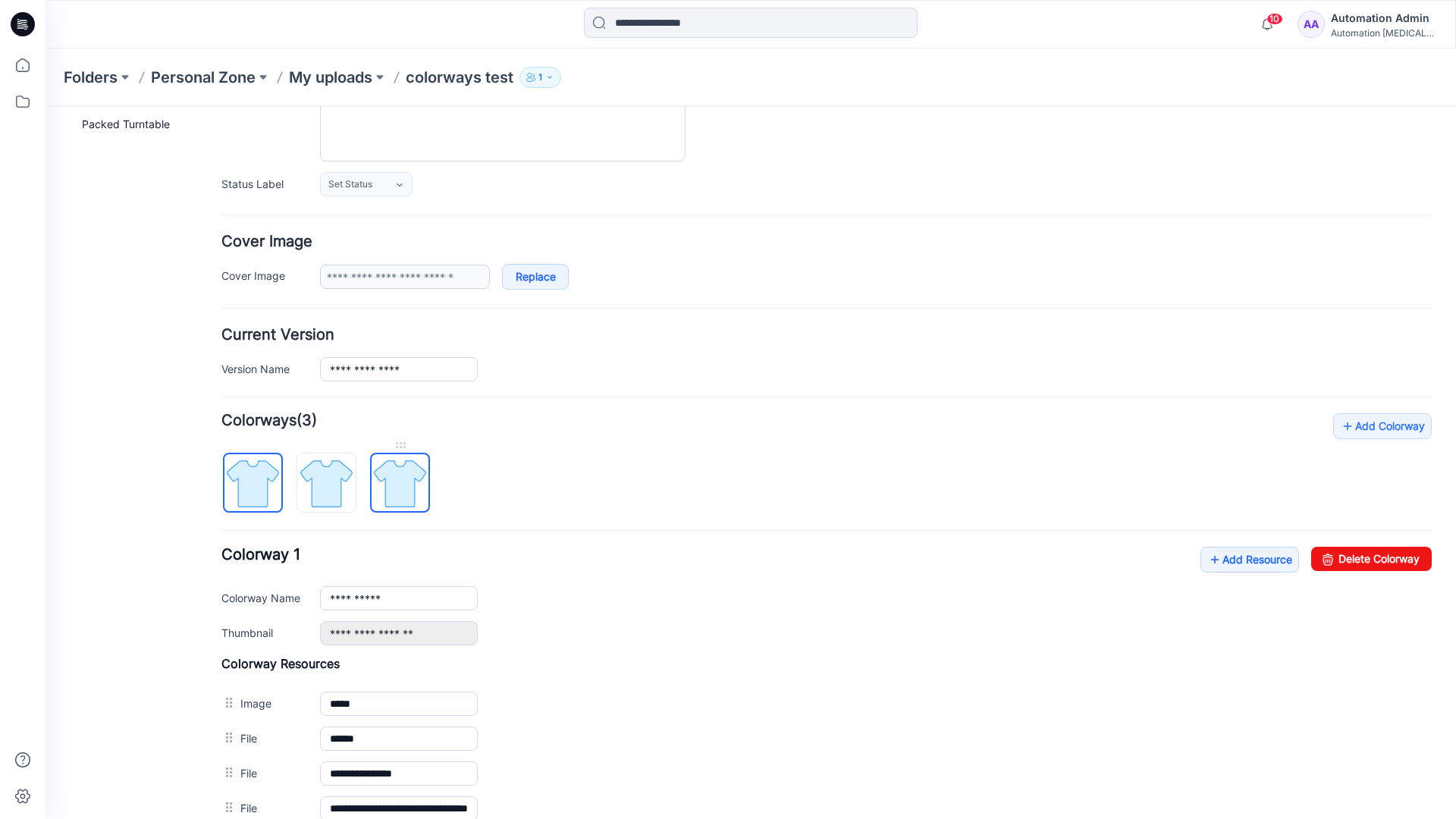
click at [398, 488] on img at bounding box center [399, 483] width 57 height 57
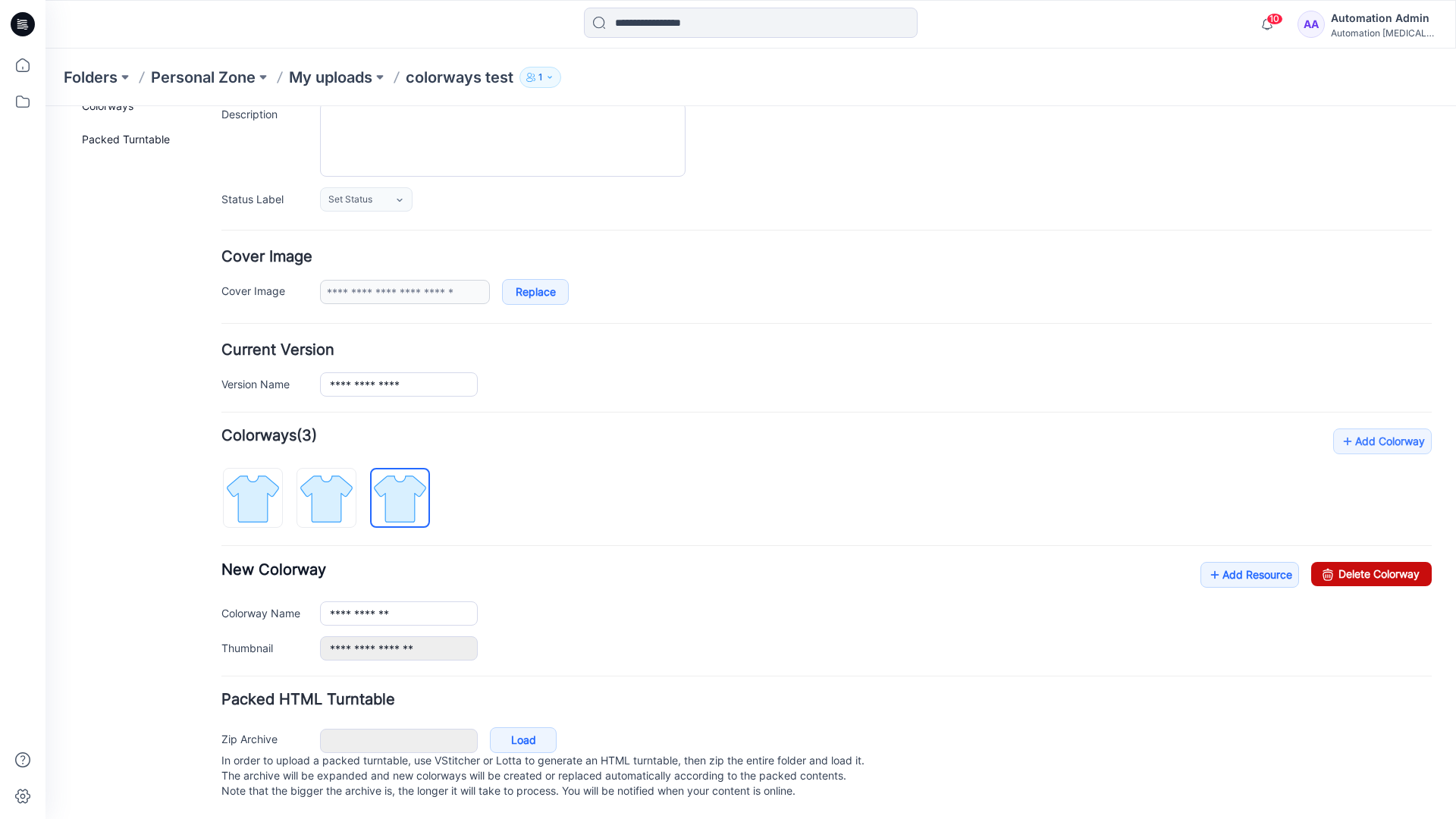
click at [1338, 562] on link "Delete Colorway" at bounding box center [1371, 574] width 120 height 24
click at [350, 476] on img at bounding box center [326, 498] width 57 height 57
click at [1384, 562] on link "Delete Colorway" at bounding box center [1371, 574] width 120 height 24
type input "**********"
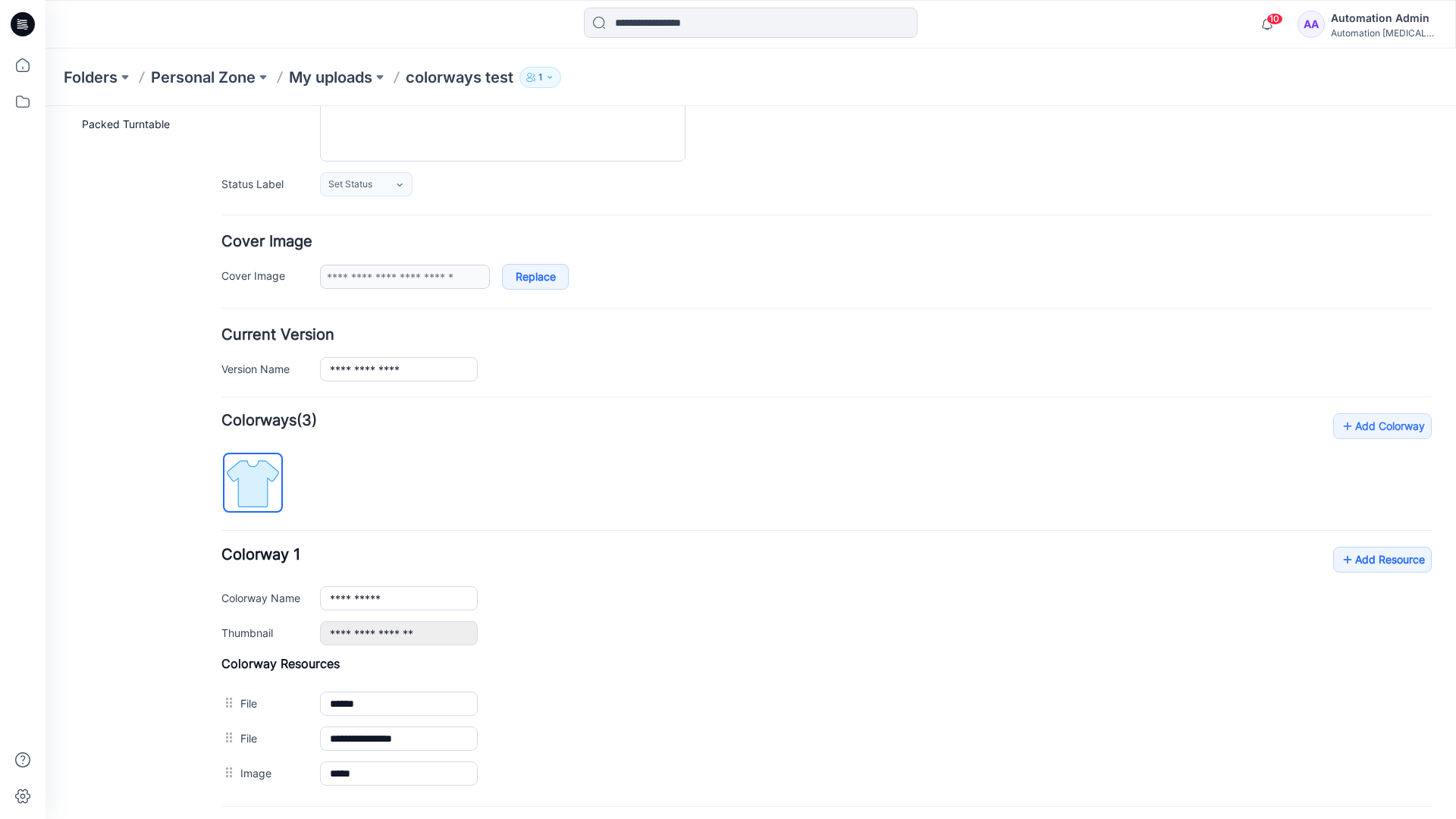
scroll to position [0, 0]
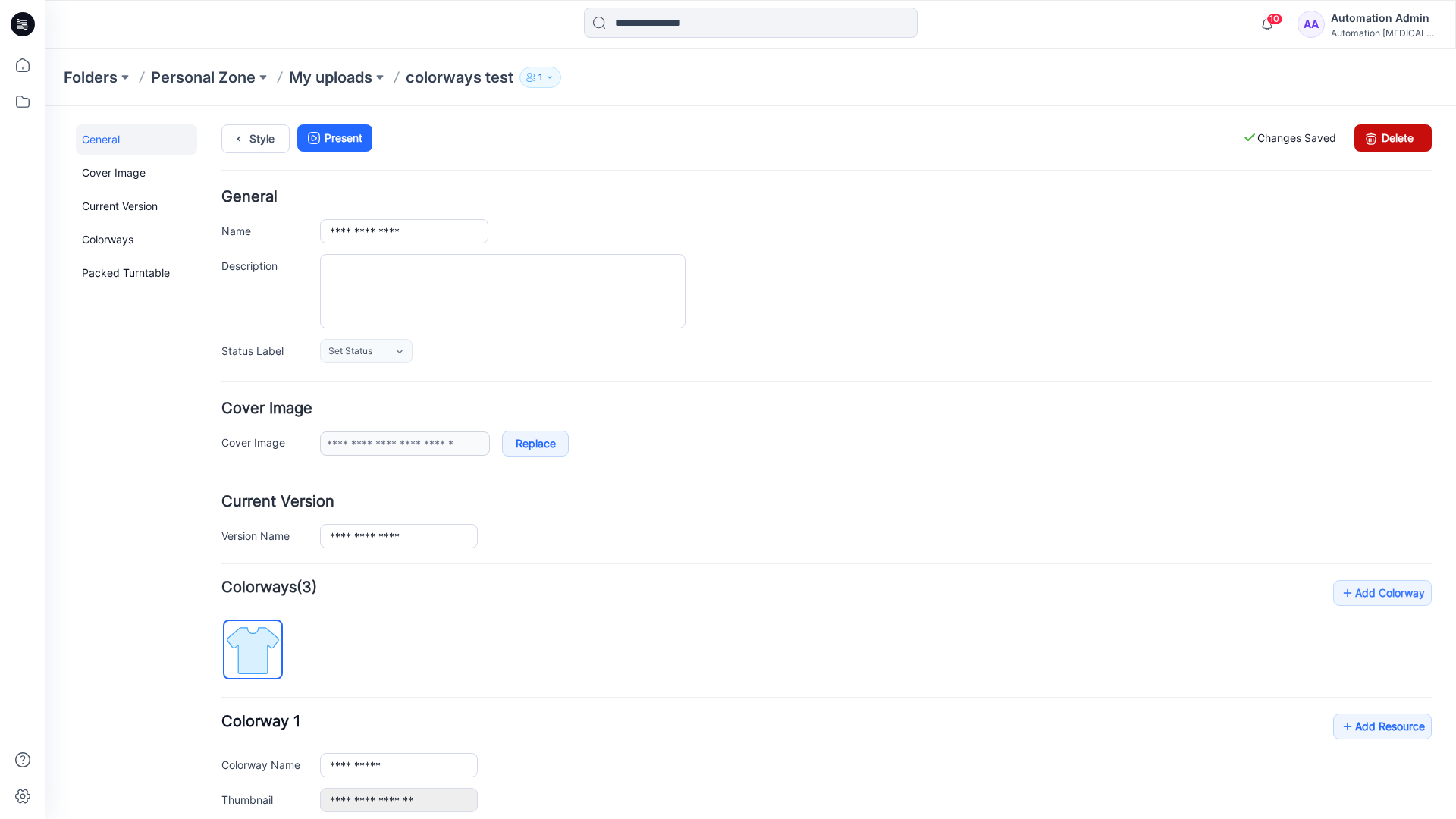
click at [1393, 138] on link "Delete" at bounding box center [1393, 138] width 77 height 27
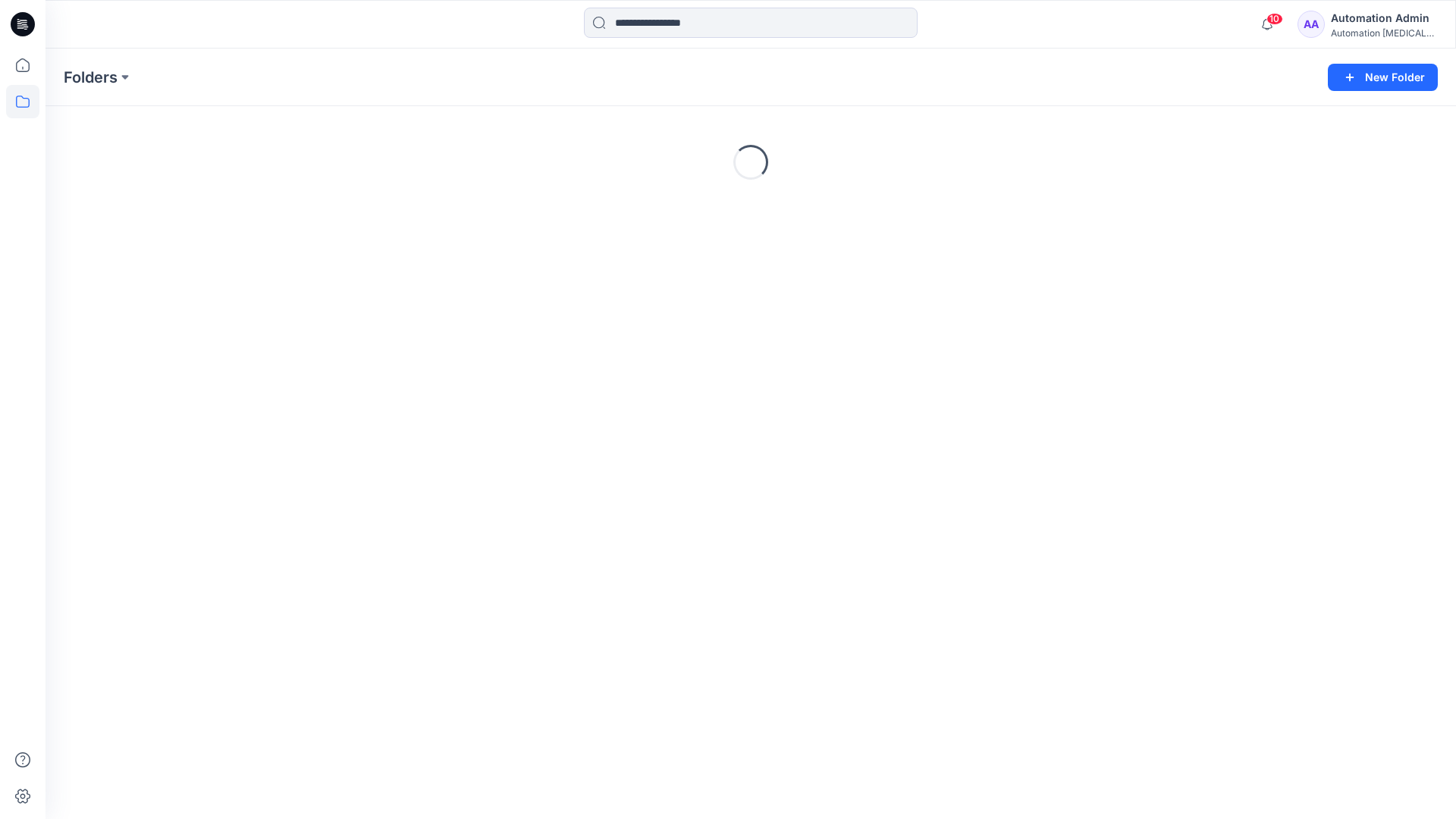
click at [1388, 22] on div "Automation Admin" at bounding box center [1384, 18] width 106 height 18
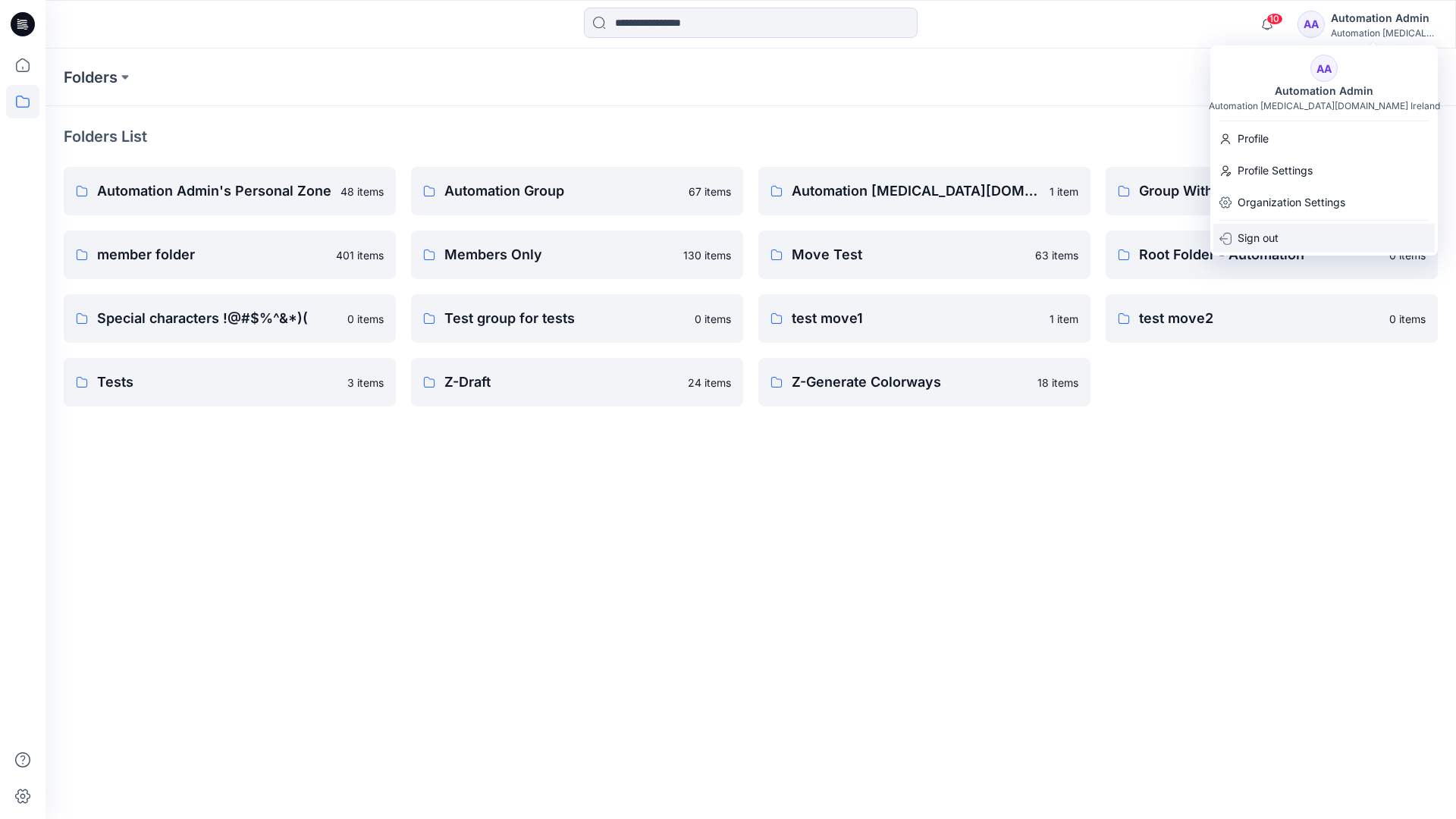
click at [1276, 233] on p "Sign out" at bounding box center [1258, 238] width 41 height 29
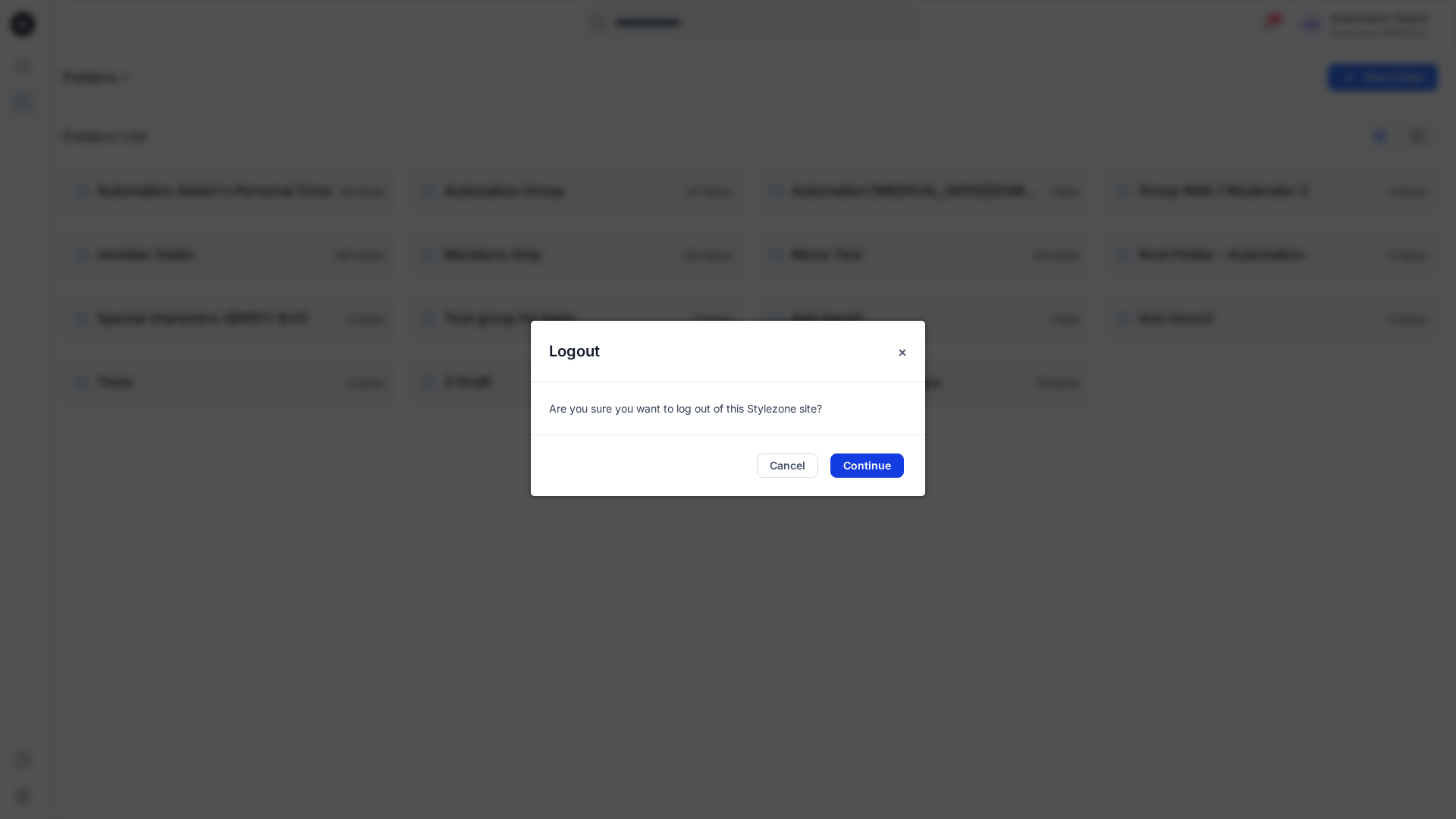
click at [869, 467] on button "Continue" at bounding box center [868, 466] width 74 height 24
